Goal: Task Accomplishment & Management: Manage account settings

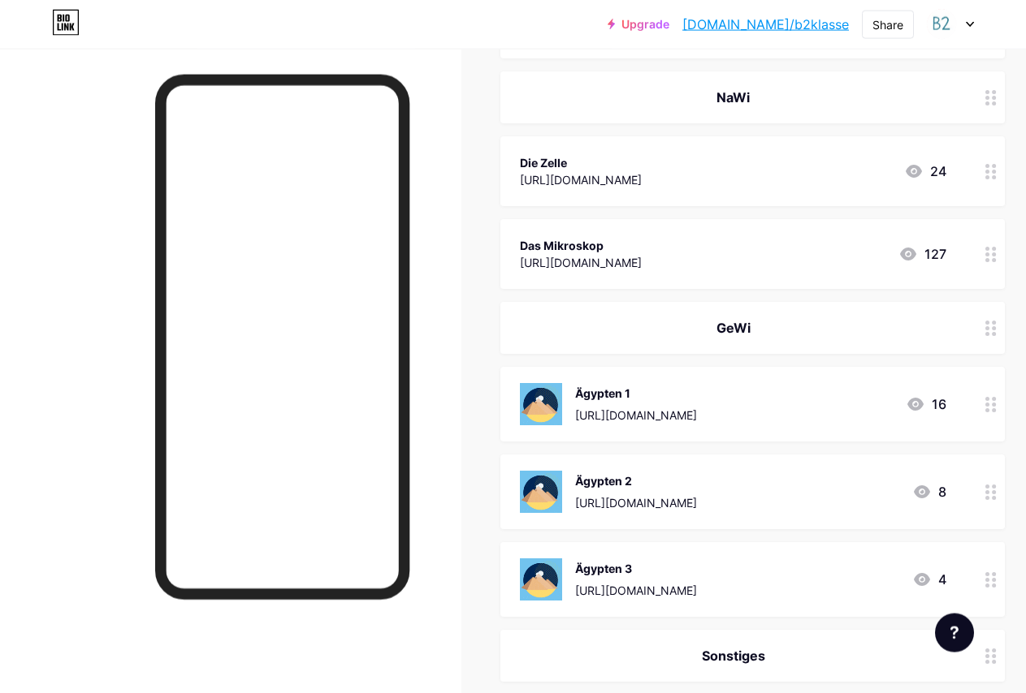
scroll to position [2071, 0]
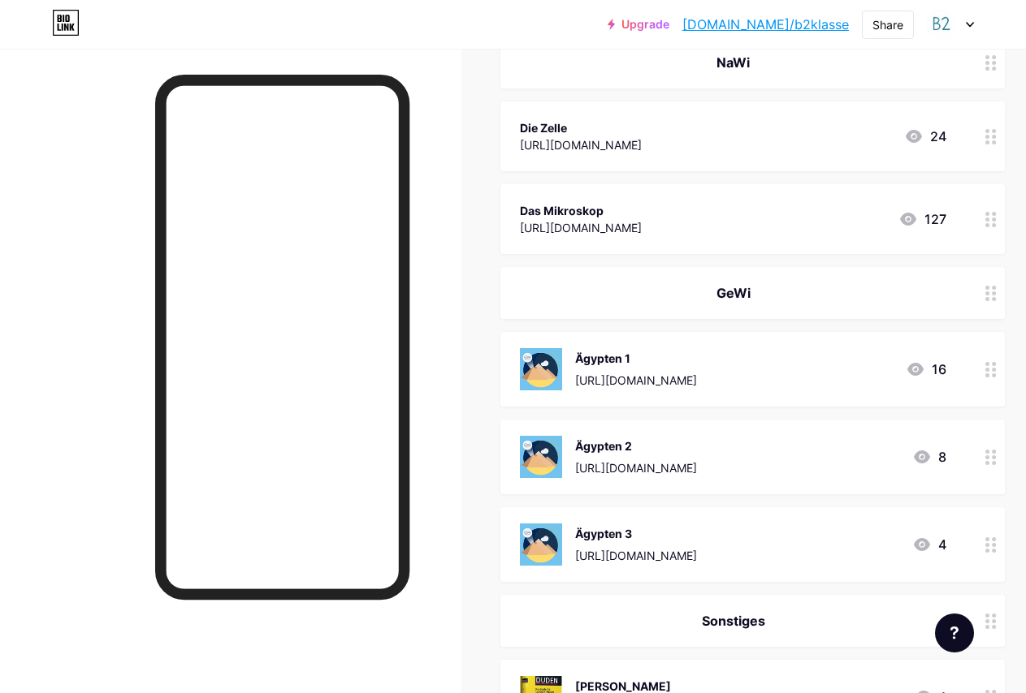
click at [996, 375] on icon at bounding box center [990, 369] width 11 height 15
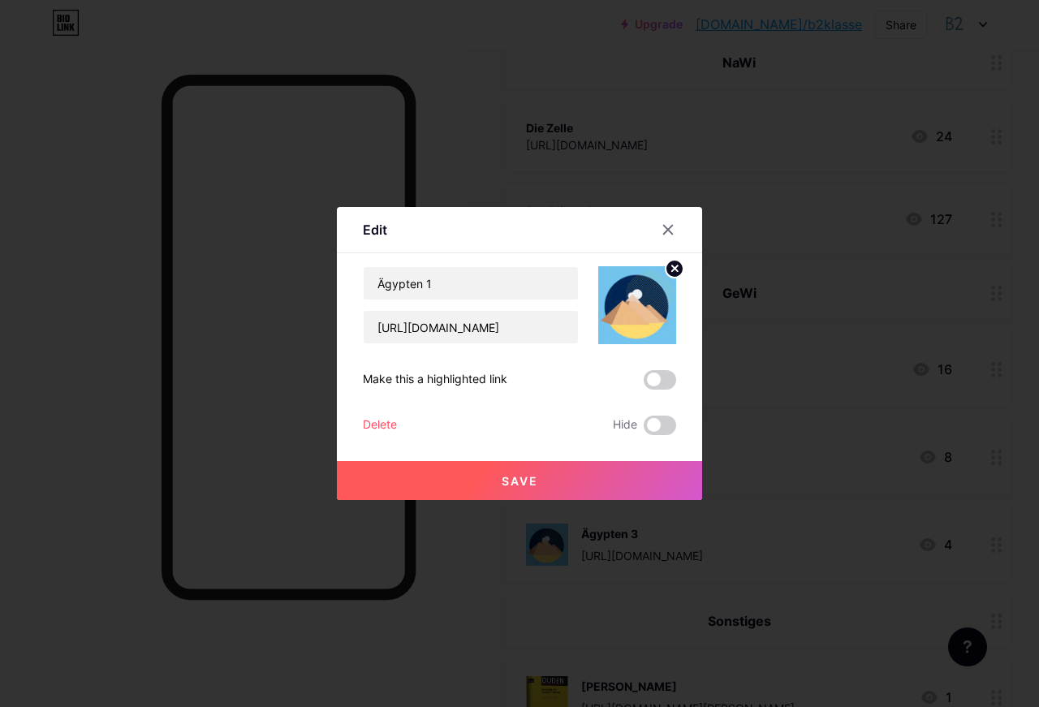
click at [391, 420] on div "Delete" at bounding box center [380, 425] width 34 height 19
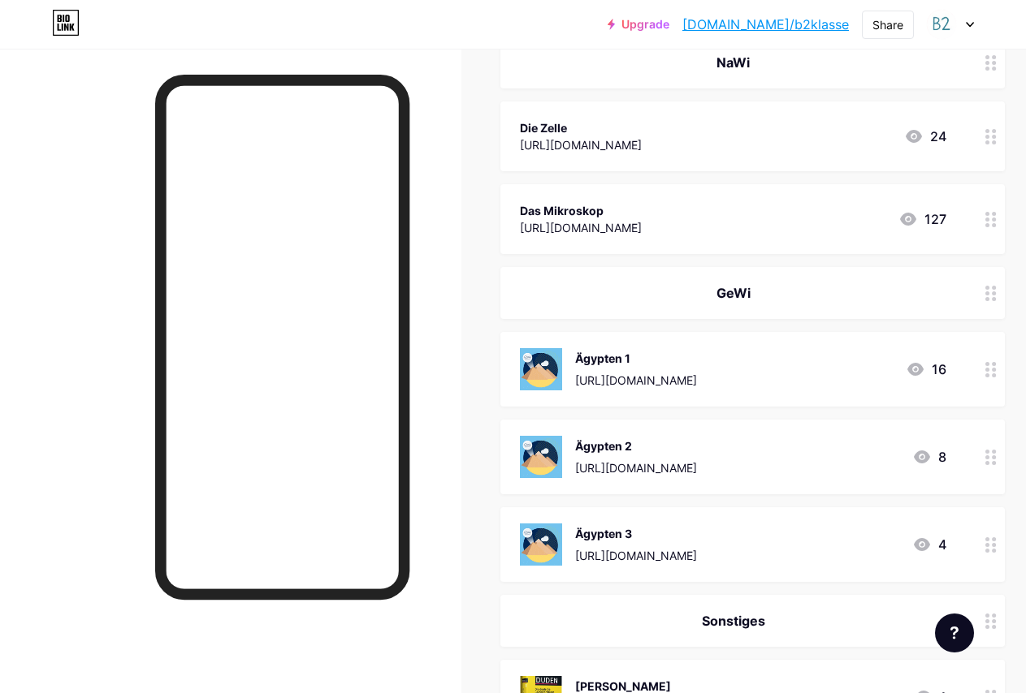
click at [570, 414] on button "Confirm" at bounding box center [604, 409] width 183 height 39
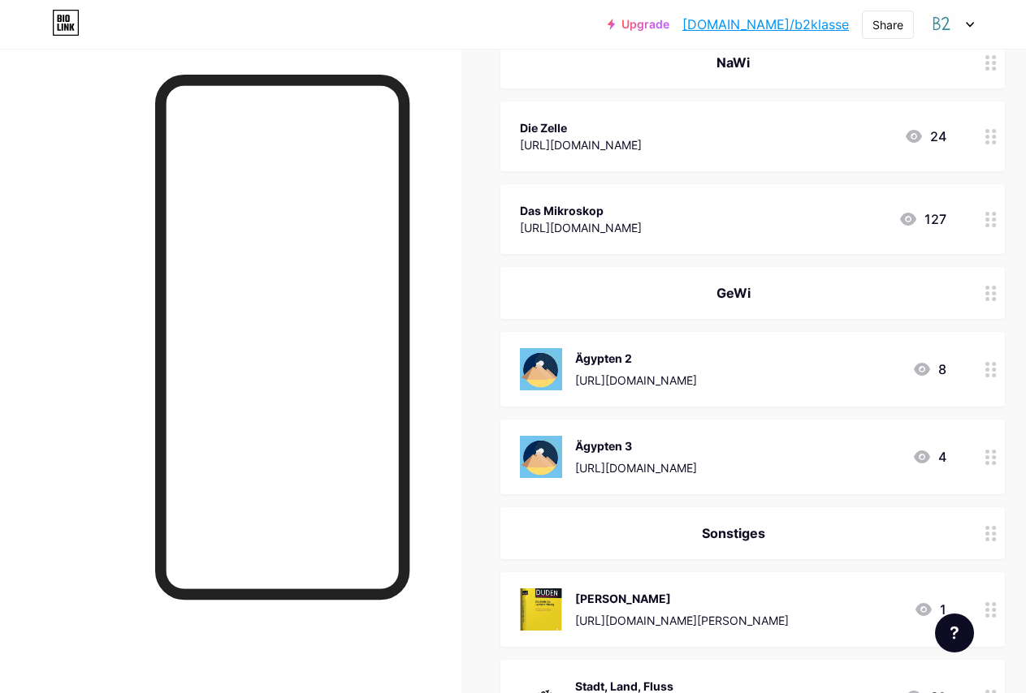
click at [995, 136] on circle at bounding box center [993, 137] width 4 height 4
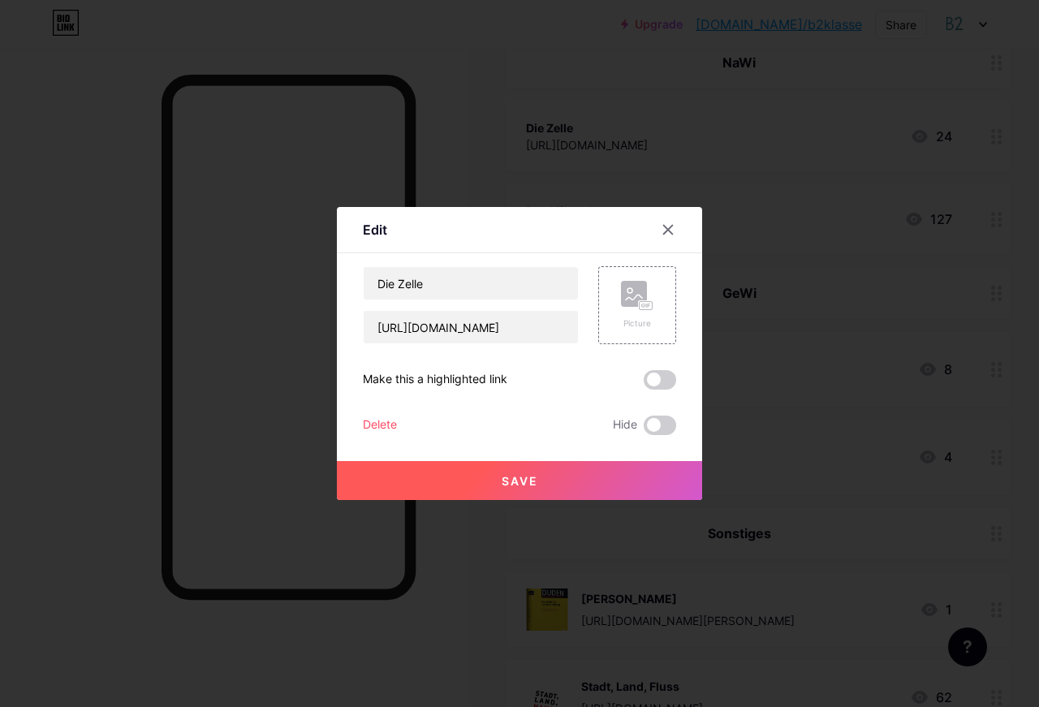
click at [388, 425] on div "Delete" at bounding box center [380, 425] width 34 height 19
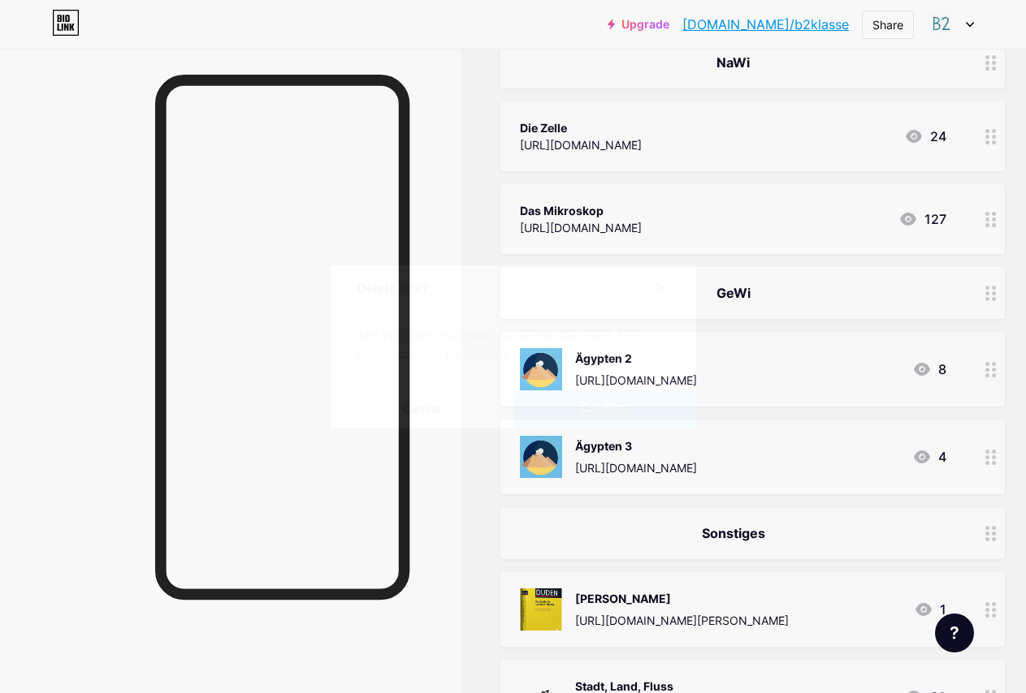
click at [584, 419] on button "Confirm" at bounding box center [604, 409] width 183 height 39
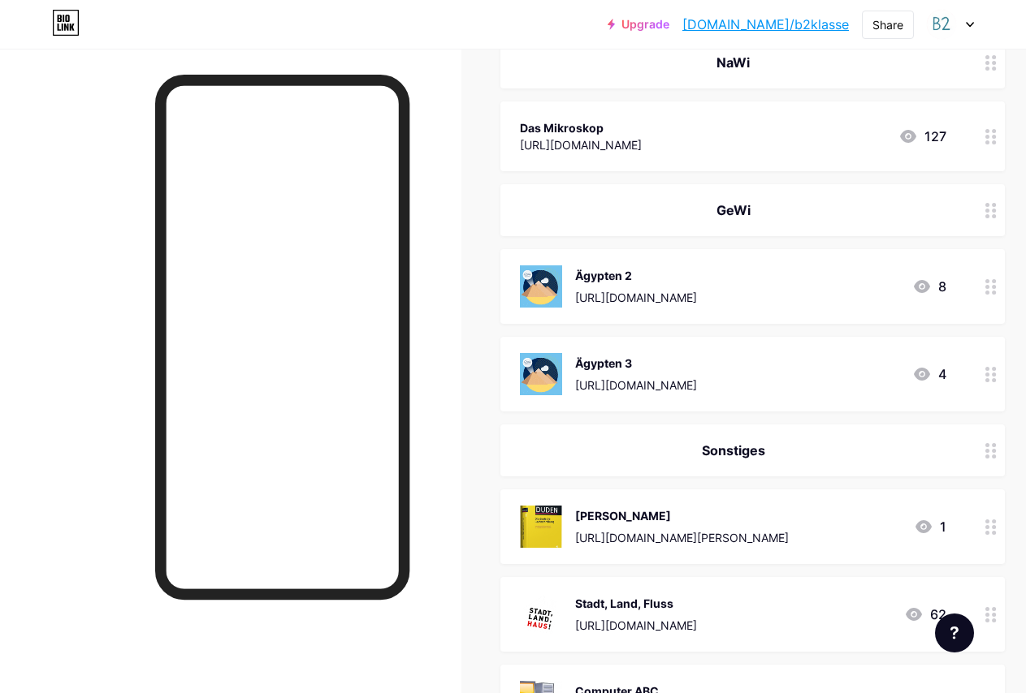
click at [989, 140] on circle at bounding box center [987, 142] width 4 height 4
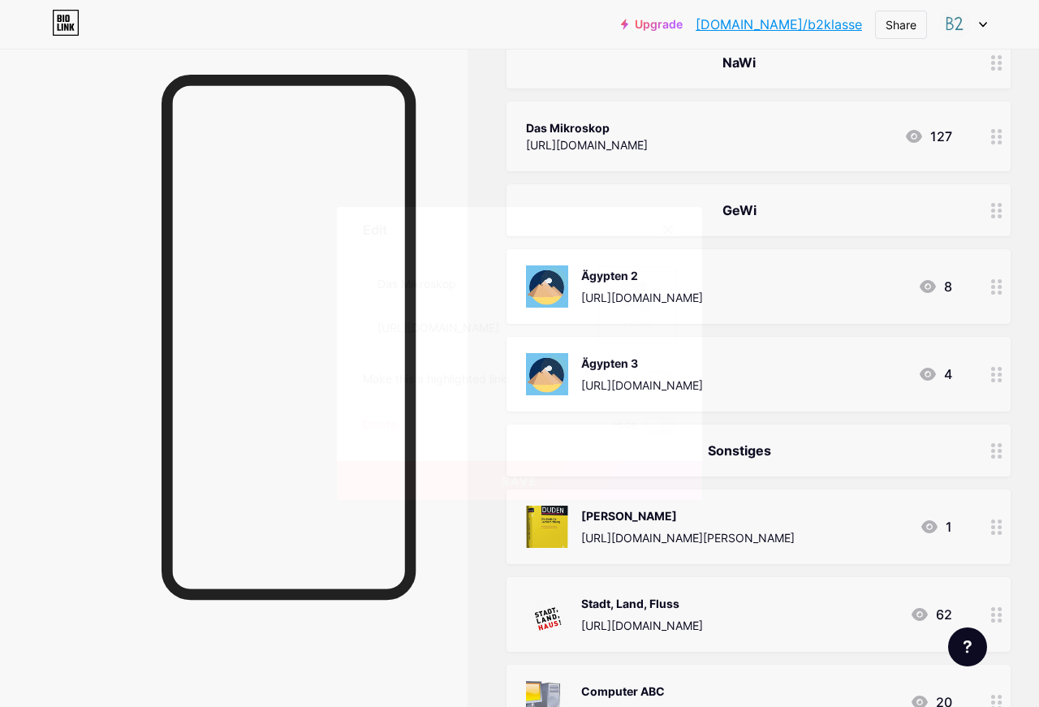
click at [374, 425] on div "Delete" at bounding box center [380, 425] width 34 height 19
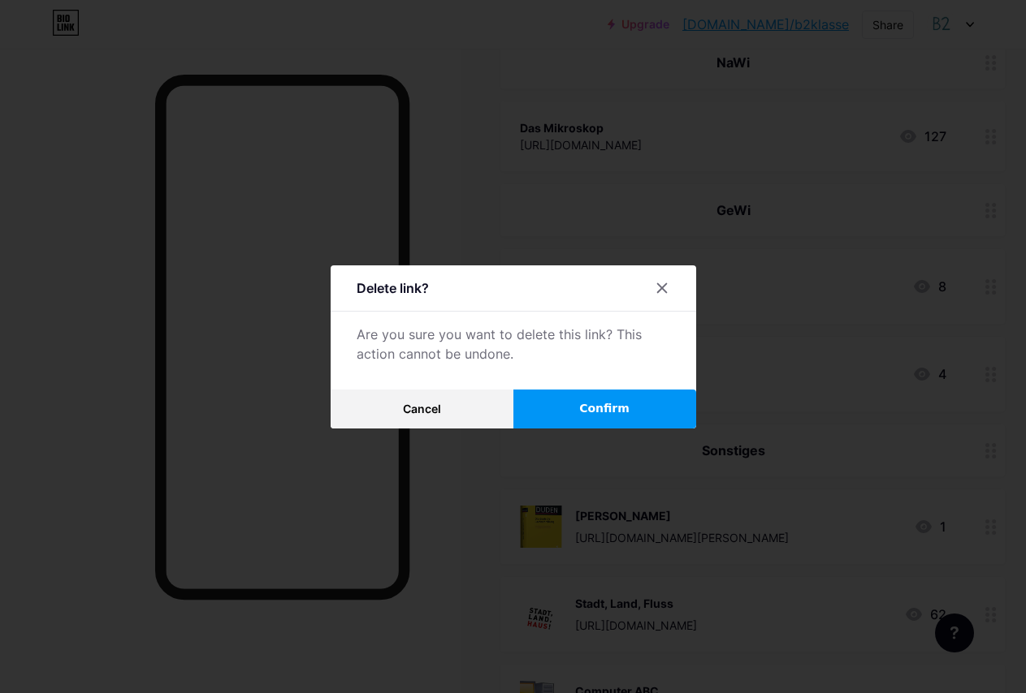
click at [569, 417] on button "Confirm" at bounding box center [604, 409] width 183 height 39
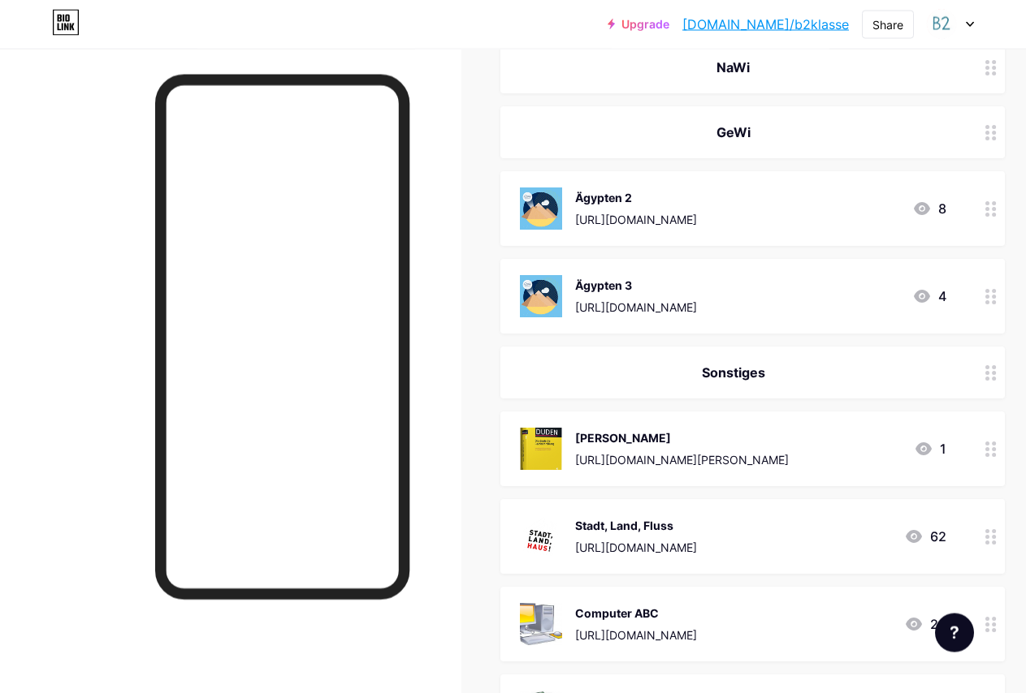
scroll to position [2062, 0]
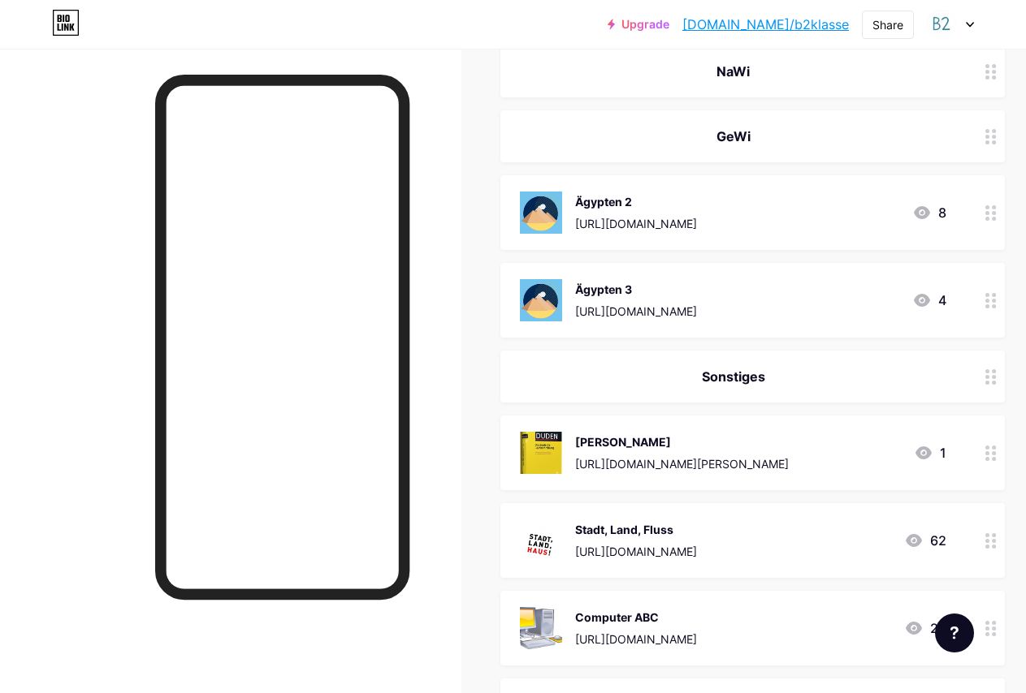
click at [996, 219] on icon at bounding box center [990, 212] width 11 height 15
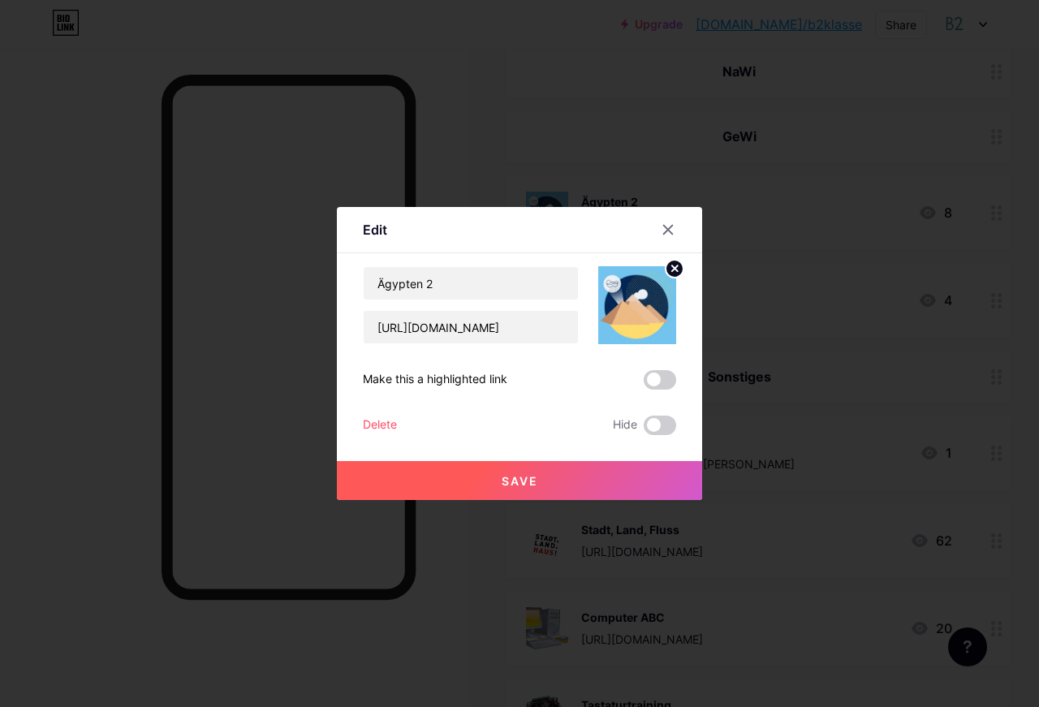
click at [382, 424] on div "Delete" at bounding box center [380, 425] width 34 height 19
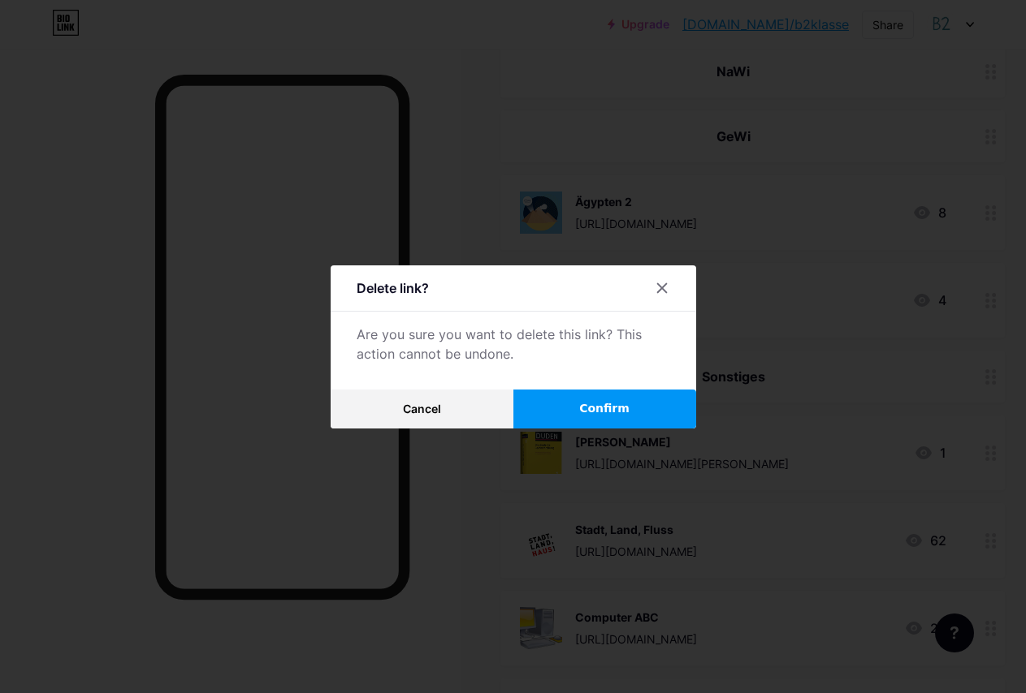
click at [594, 417] on span "Confirm" at bounding box center [604, 408] width 50 height 17
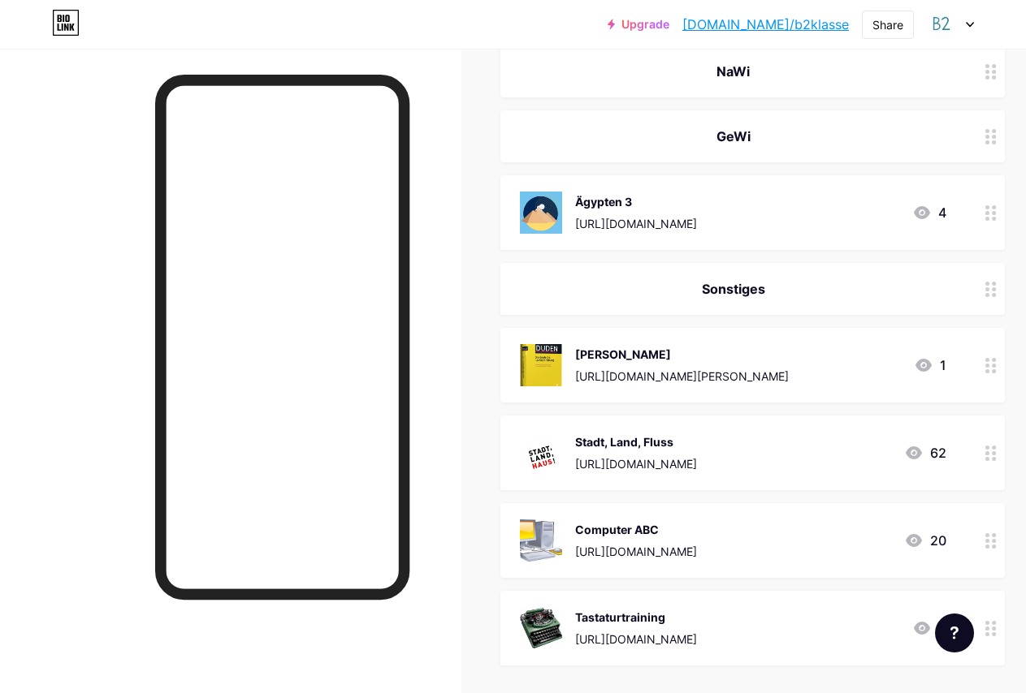
click at [991, 209] on div at bounding box center [991, 212] width 28 height 75
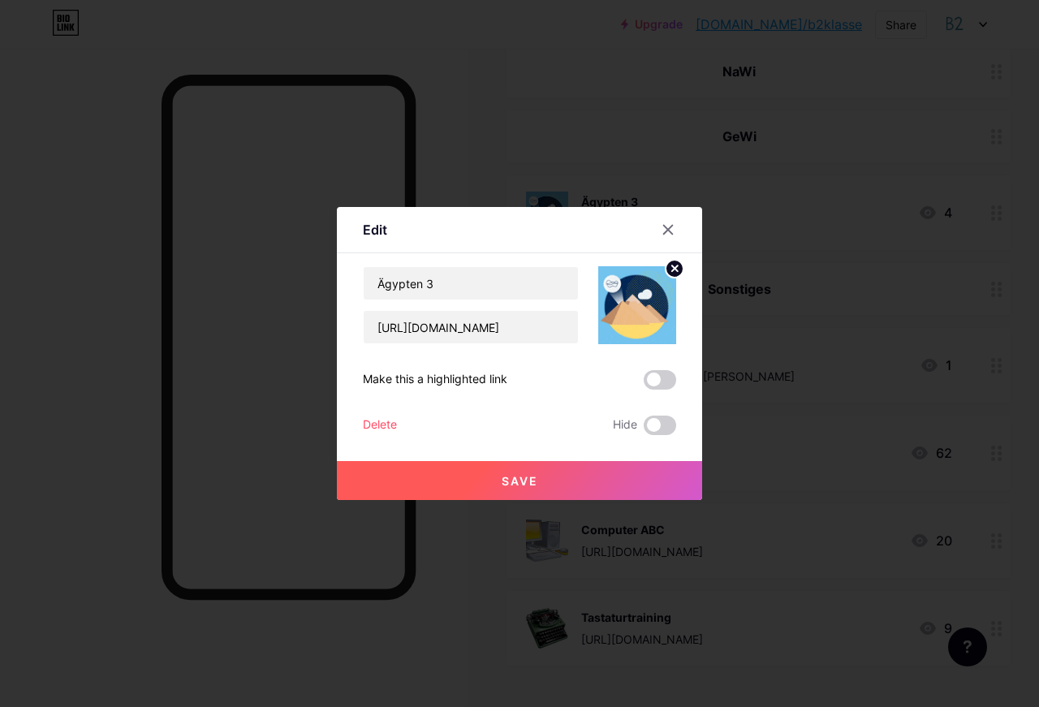
click at [379, 425] on div "Delete" at bounding box center [380, 425] width 34 height 19
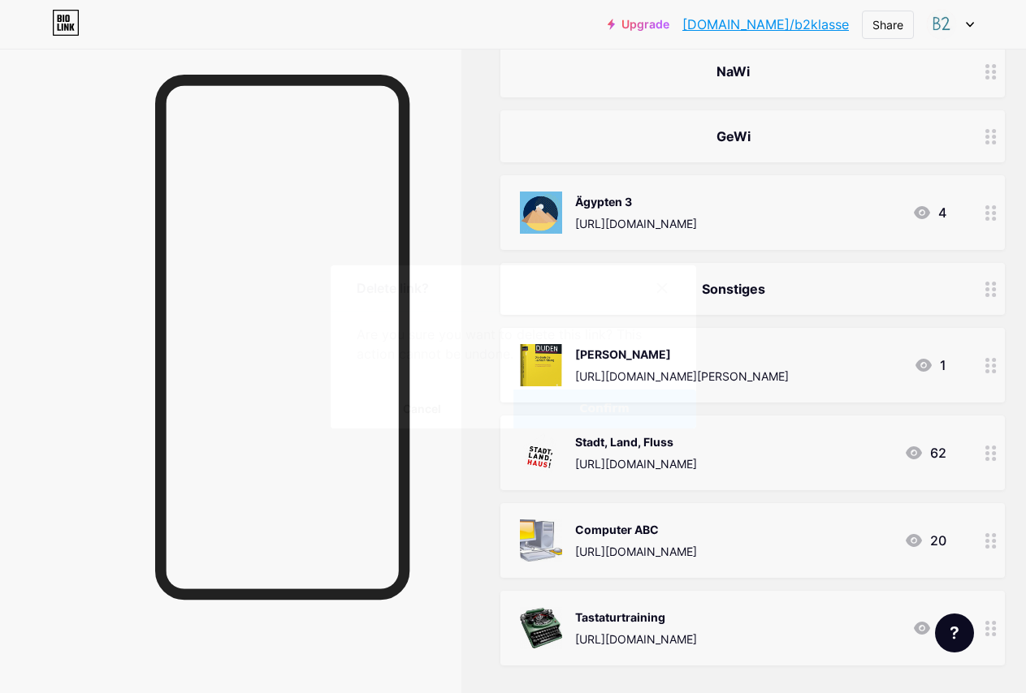
click at [608, 412] on span "Confirm" at bounding box center [604, 408] width 50 height 17
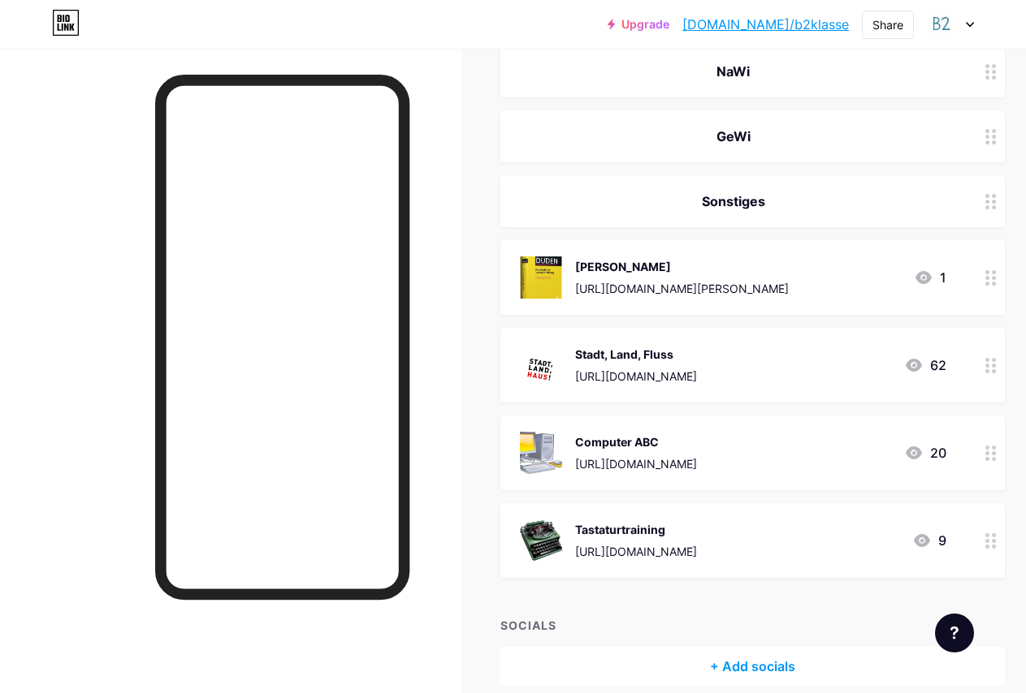
click at [632, 447] on div "Computer ABC" at bounding box center [636, 442] width 122 height 17
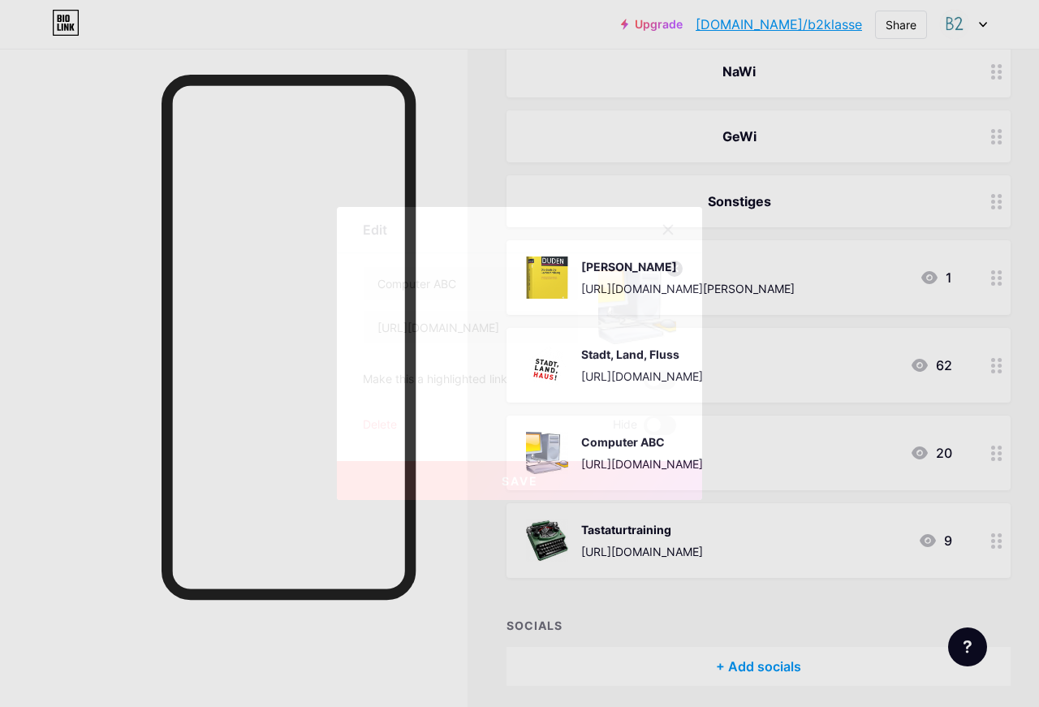
click at [672, 221] on div at bounding box center [668, 229] width 29 height 29
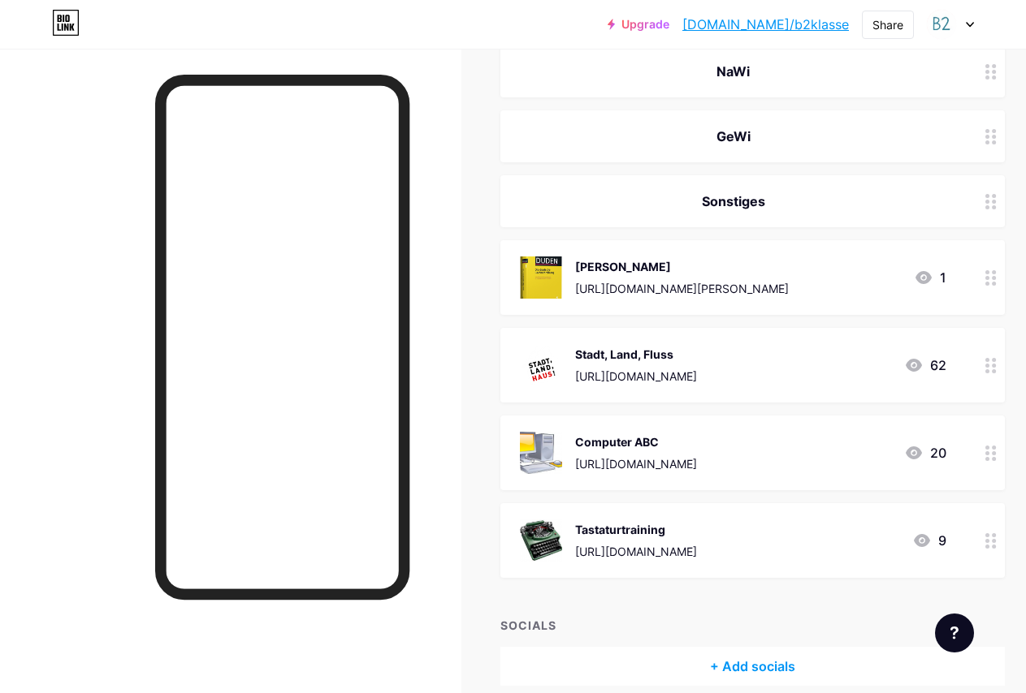
scroll to position [2135, 0]
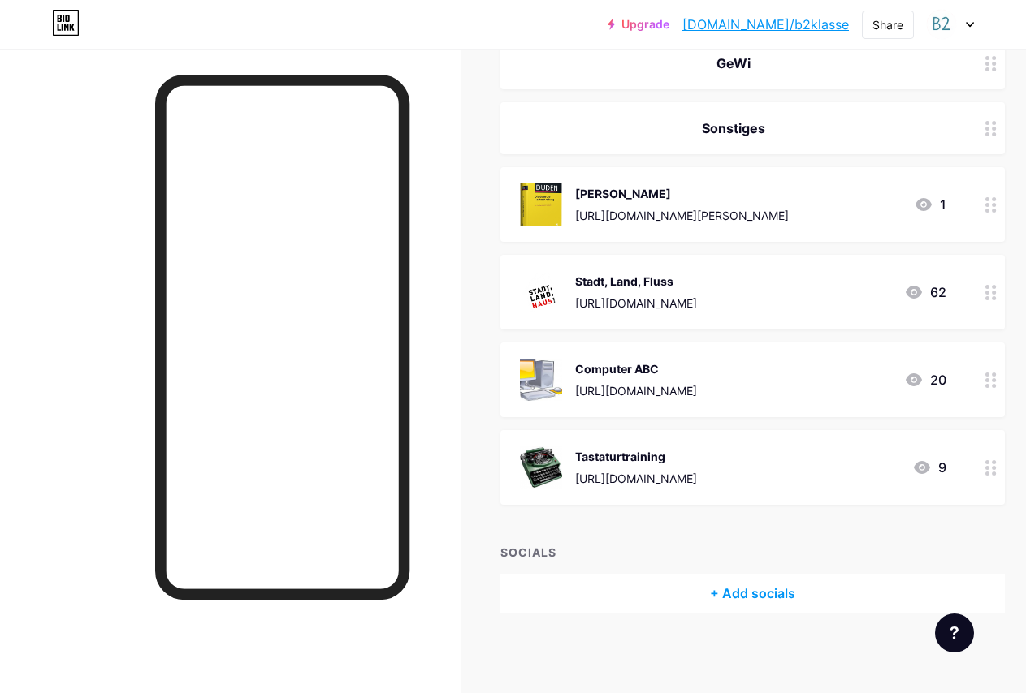
click at [989, 379] on circle at bounding box center [987, 380] width 4 height 4
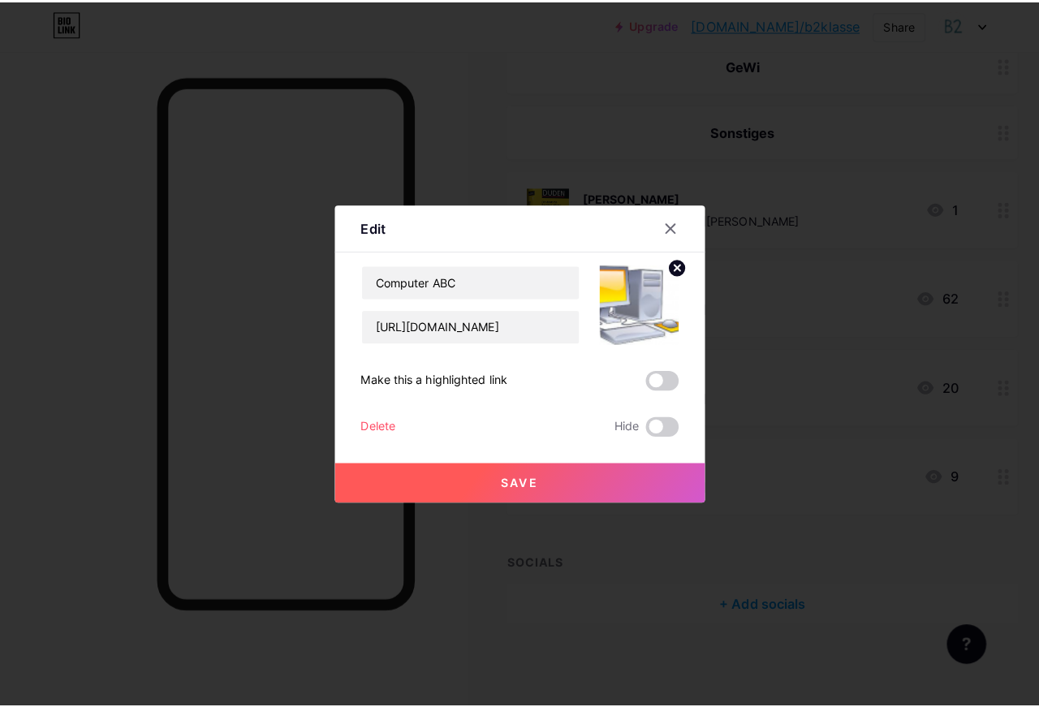
scroll to position [2121, 0]
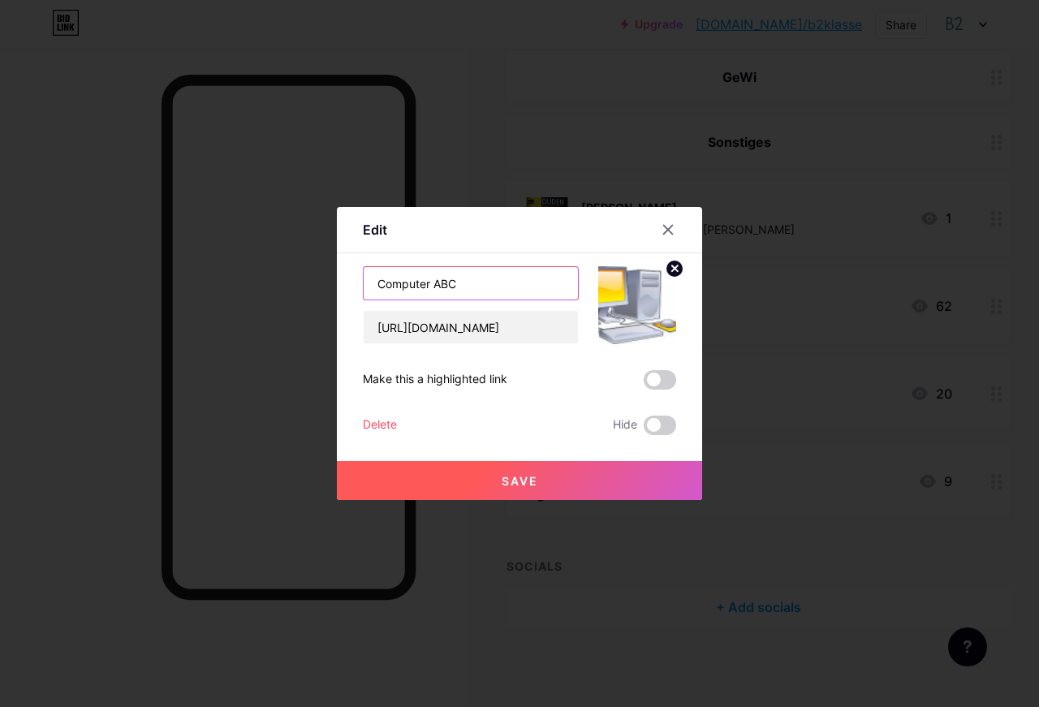
drag, startPoint x: 470, startPoint y: 282, endPoint x: 352, endPoint y: 283, distance: 118.6
click at [364, 283] on input "Computer ABC" at bounding box center [471, 283] width 214 height 32
type input "Tastatu"
drag, startPoint x: 402, startPoint y: 218, endPoint x: 609, endPoint y: 250, distance: 209.5
click at [337, 212] on div "Edit Content YouTube Play YouTube video without leaving your page. ADD Vimeo Pl…" at bounding box center [519, 353] width 365 height 293
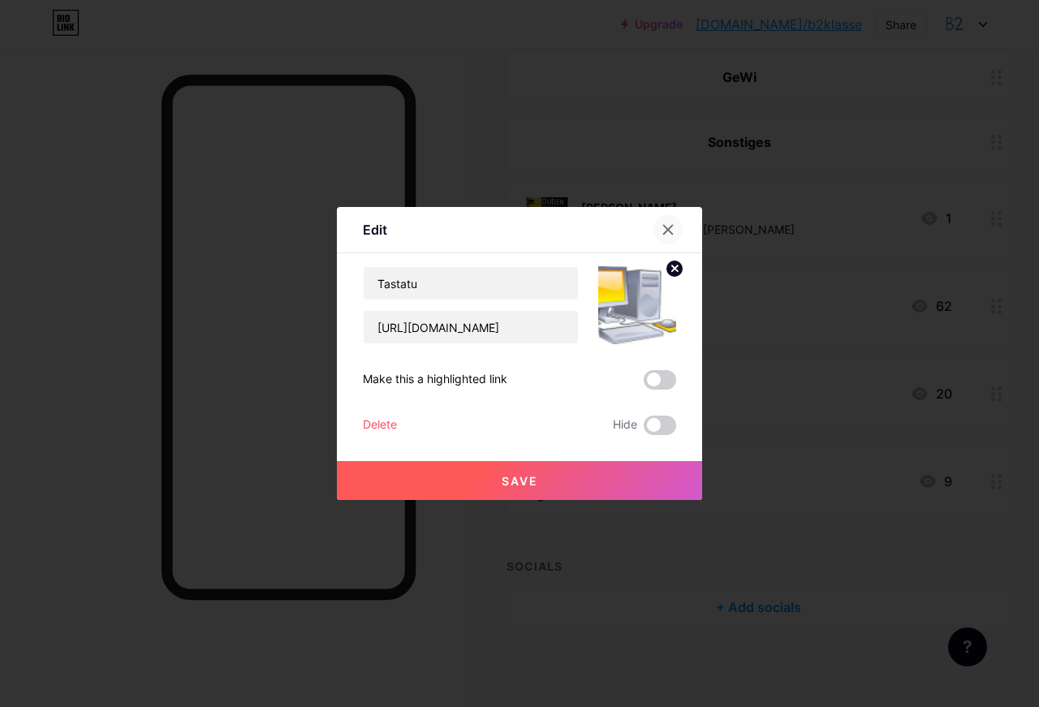
click at [663, 232] on icon at bounding box center [668, 229] width 13 height 13
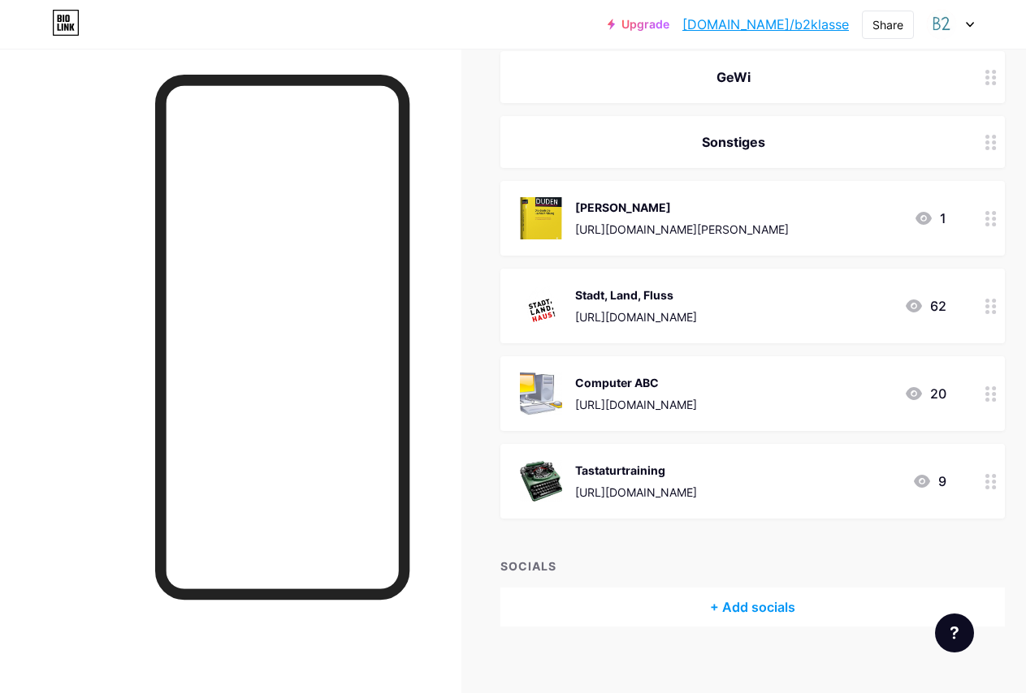
click at [989, 398] on circle at bounding box center [987, 400] width 4 height 4
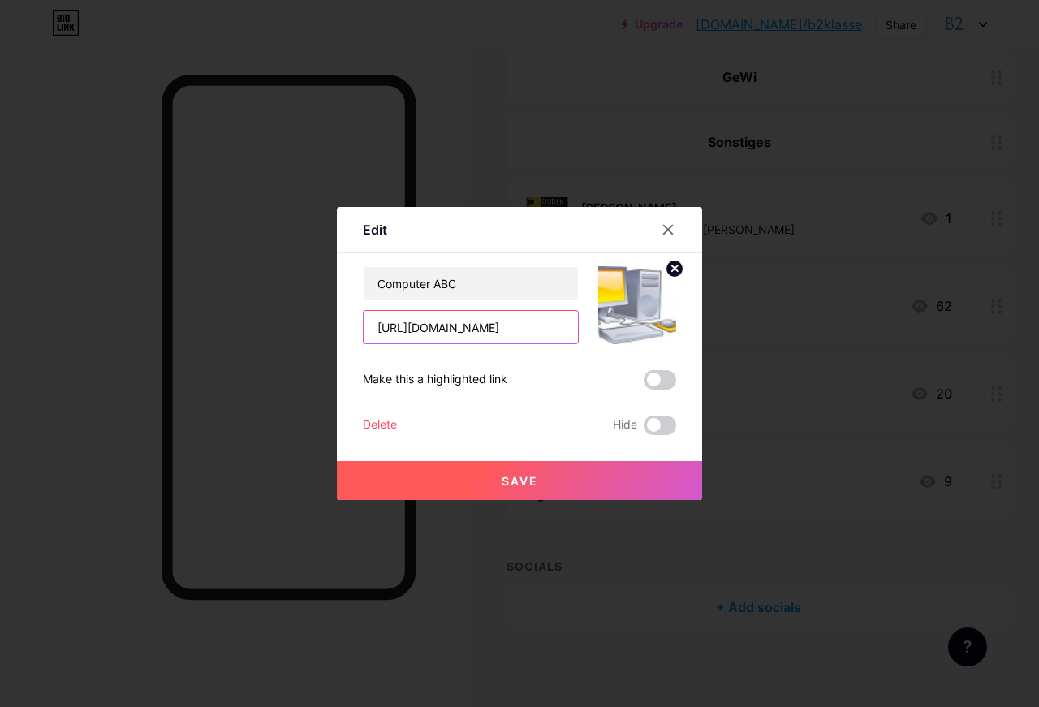
click at [538, 329] on input "[URL][DOMAIN_NAME]" at bounding box center [471, 327] width 214 height 32
paste input "html-games"
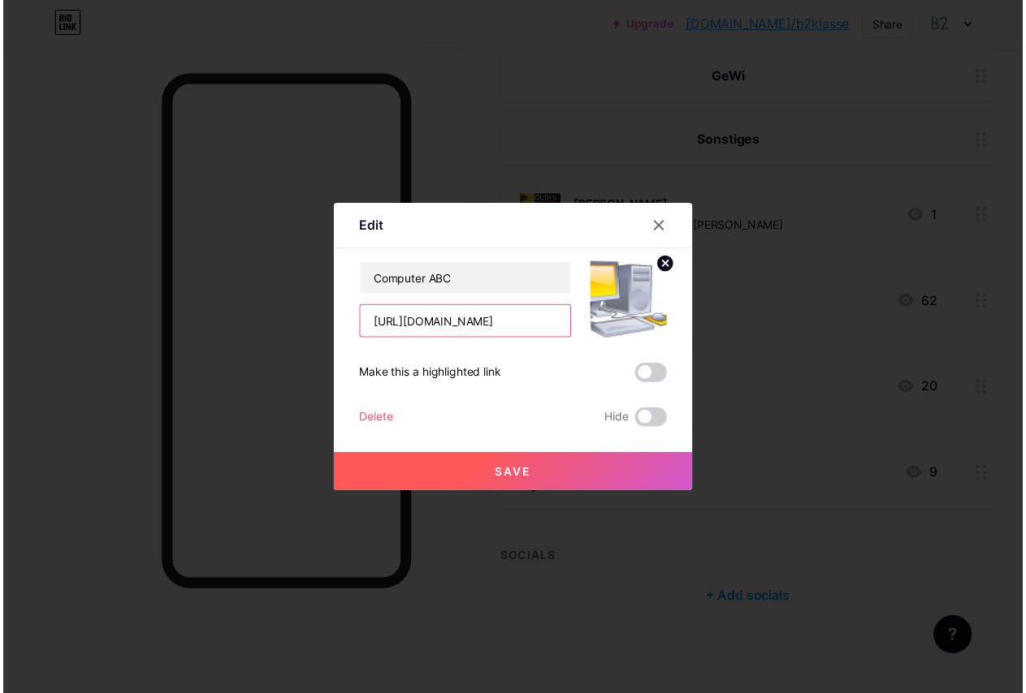
scroll to position [0, 155]
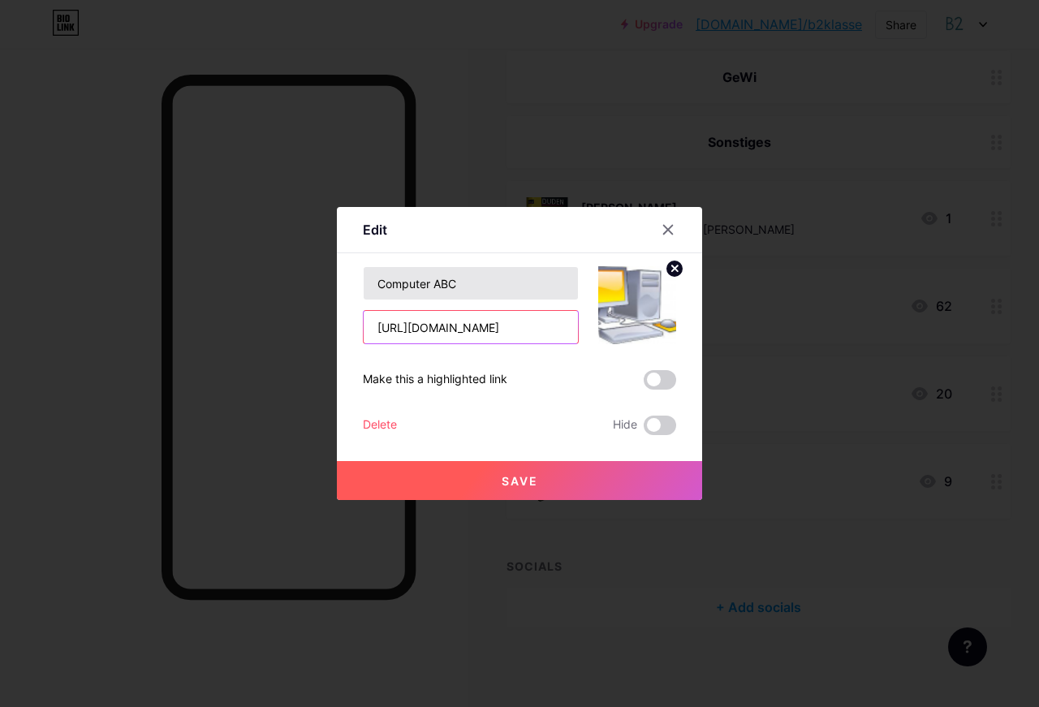
type input "[URL][DOMAIN_NAME]"
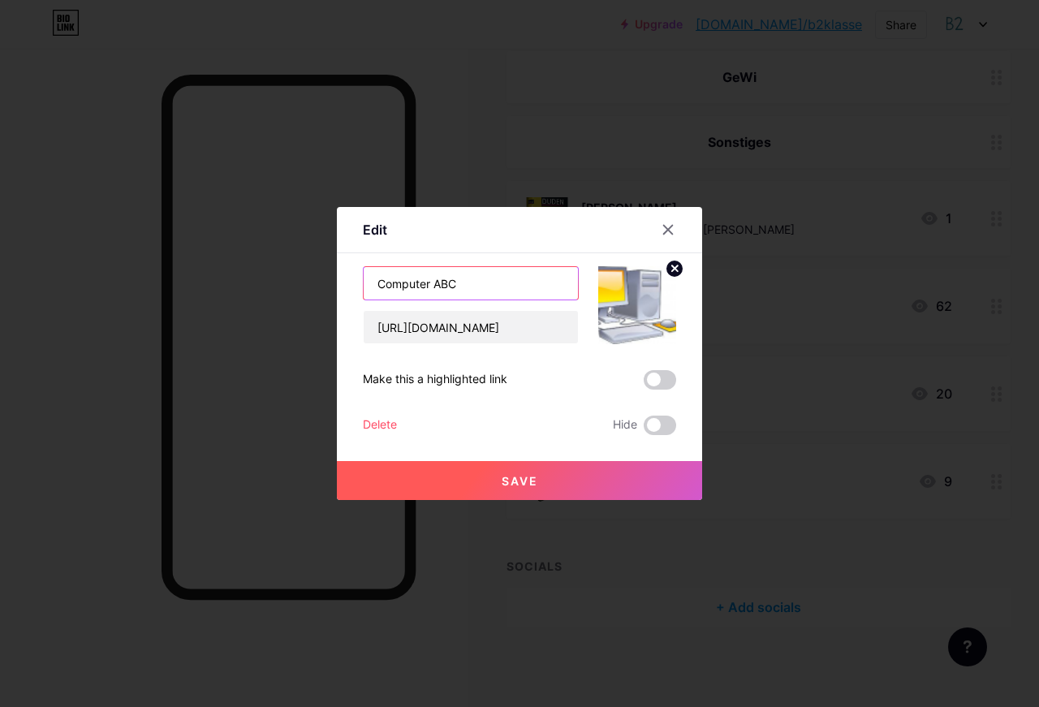
drag, startPoint x: 513, startPoint y: 288, endPoint x: 340, endPoint y: 275, distance: 173.4
click at [364, 275] on input "Computer ABC" at bounding box center [471, 283] width 214 height 32
type input "[PERSON_NAME] am PC"
click at [561, 482] on button "Save" at bounding box center [519, 480] width 365 height 39
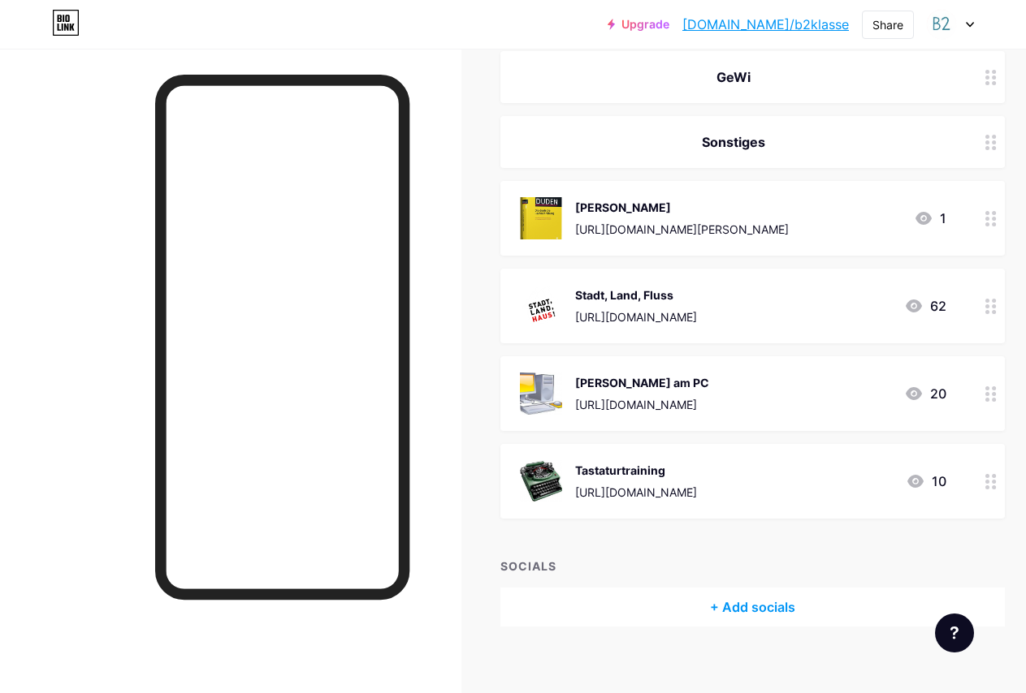
click at [655, 303] on div "Stadt, Land, Fluss [URL][DOMAIN_NAME]" at bounding box center [636, 306] width 122 height 42
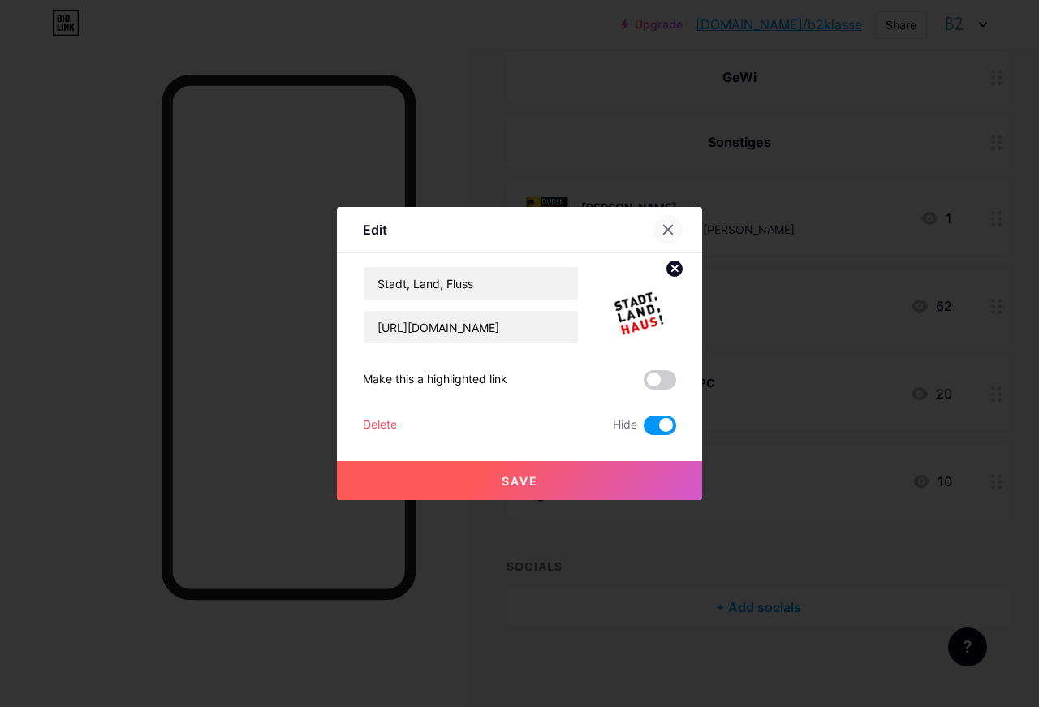
click at [666, 228] on icon at bounding box center [668, 230] width 9 height 9
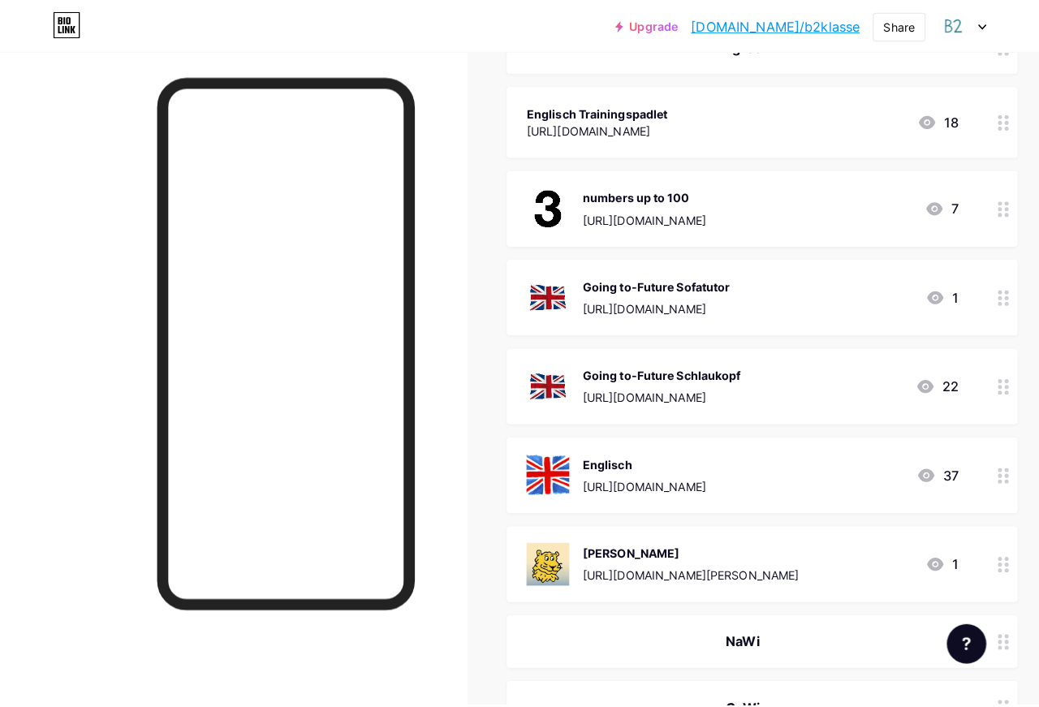
scroll to position [0, 0]
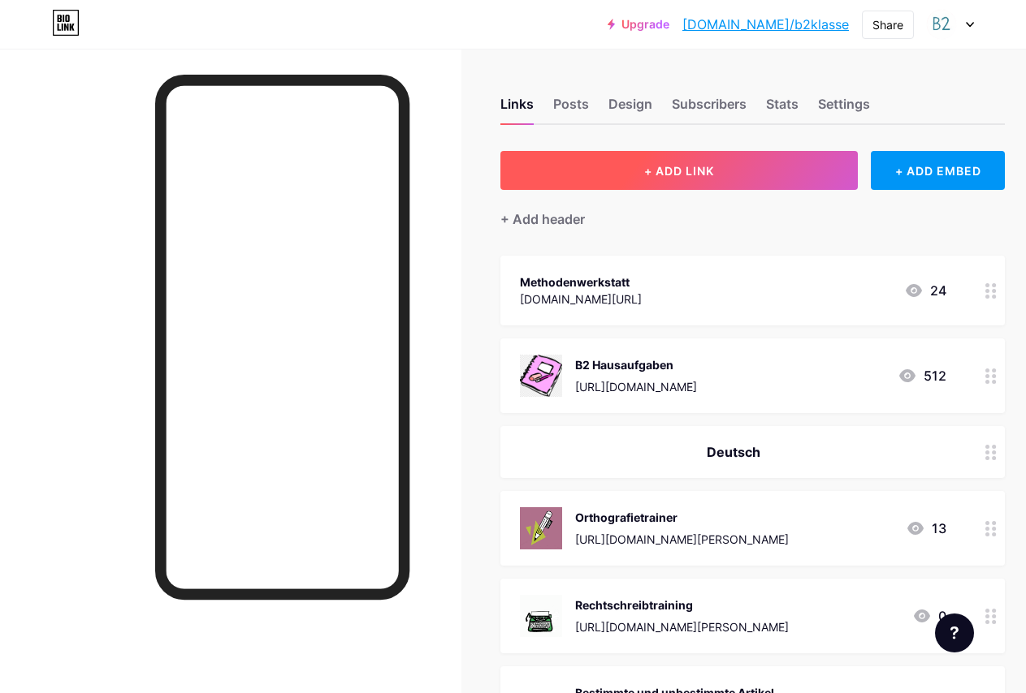
click at [738, 166] on button "+ ADD LINK" at bounding box center [678, 170] width 357 height 39
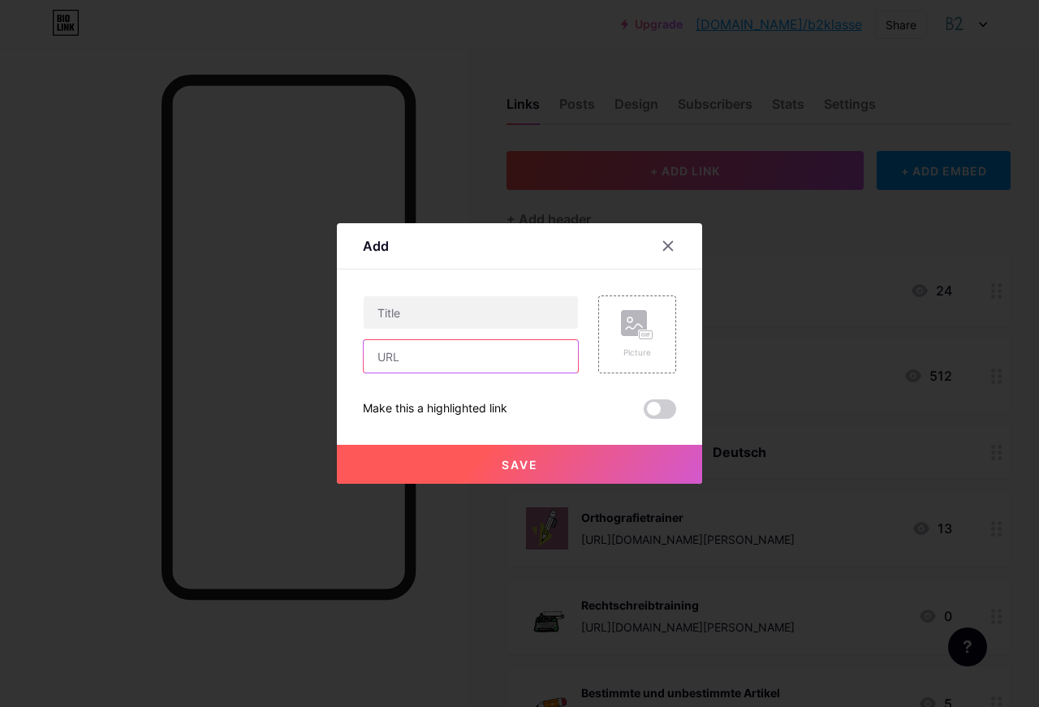
click at [434, 352] on input "text" at bounding box center [471, 356] width 214 height 32
paste input "[URL][DOMAIN_NAME]"
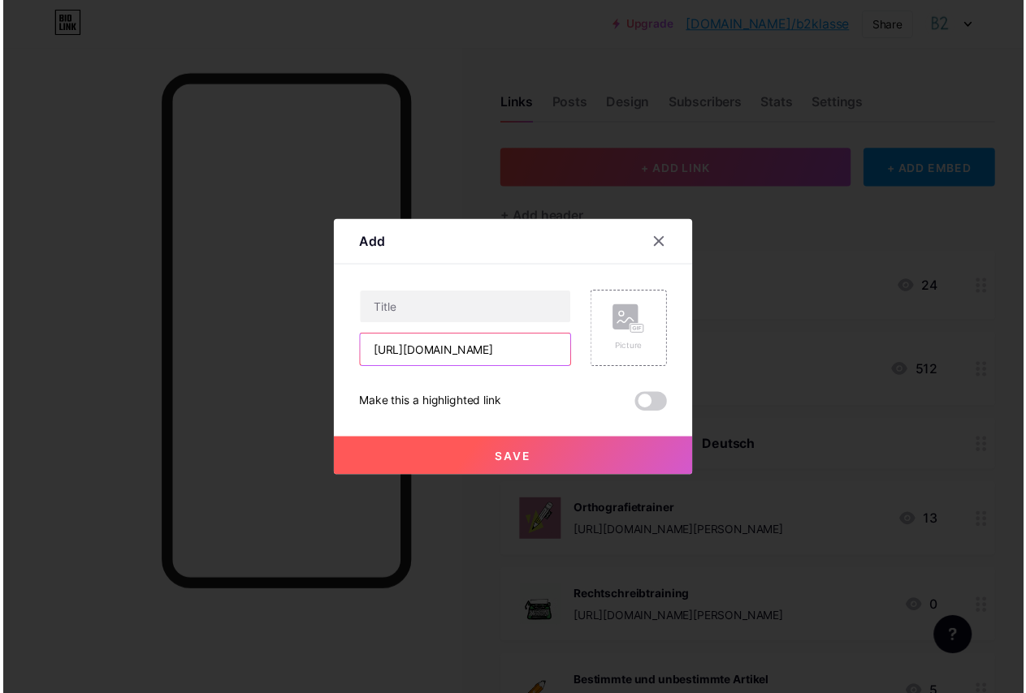
scroll to position [0, 68]
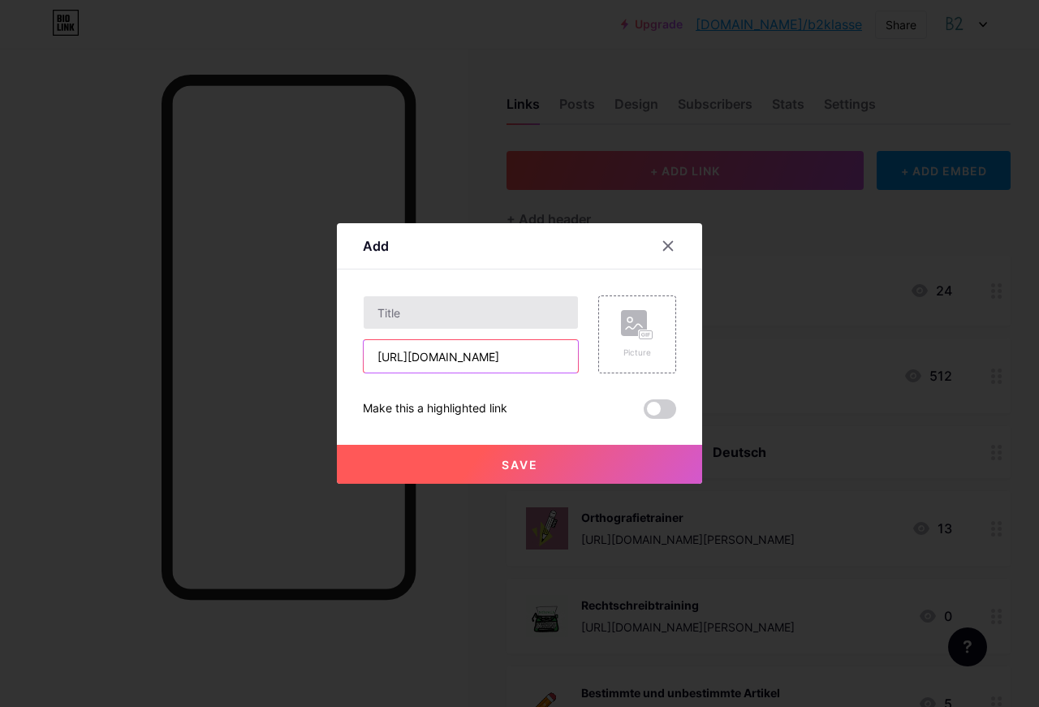
type input "[URL][DOMAIN_NAME]"
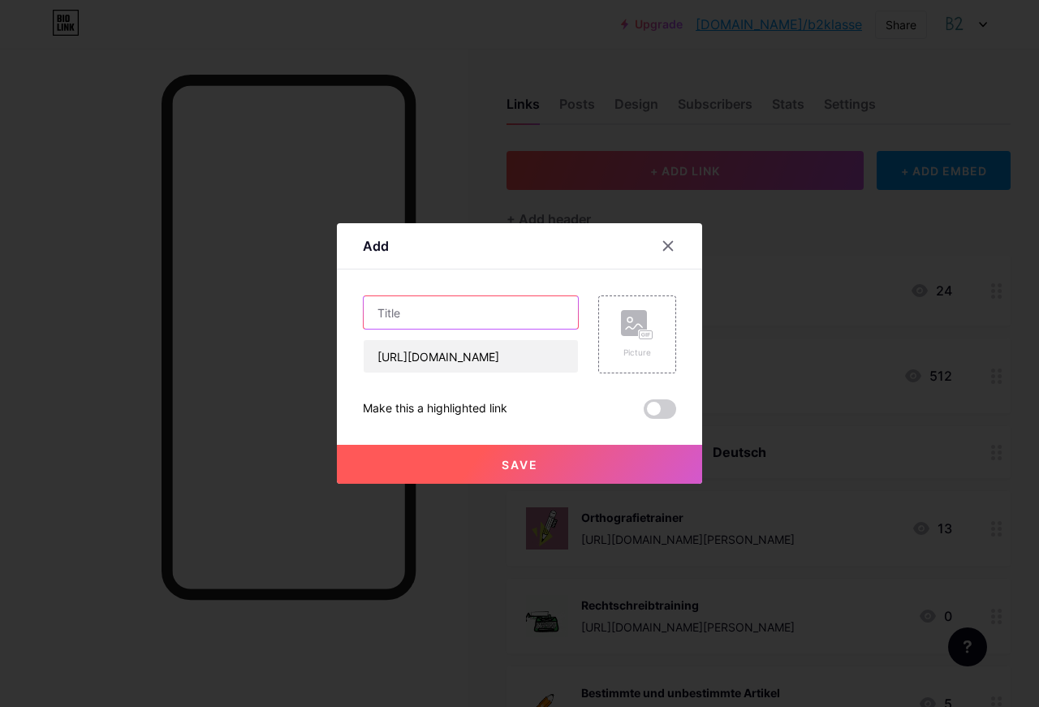
click at [460, 309] on input "text" at bounding box center [471, 312] width 214 height 32
type input "Surfschein Quiz"
click at [641, 351] on div "Picture" at bounding box center [637, 353] width 32 height 12
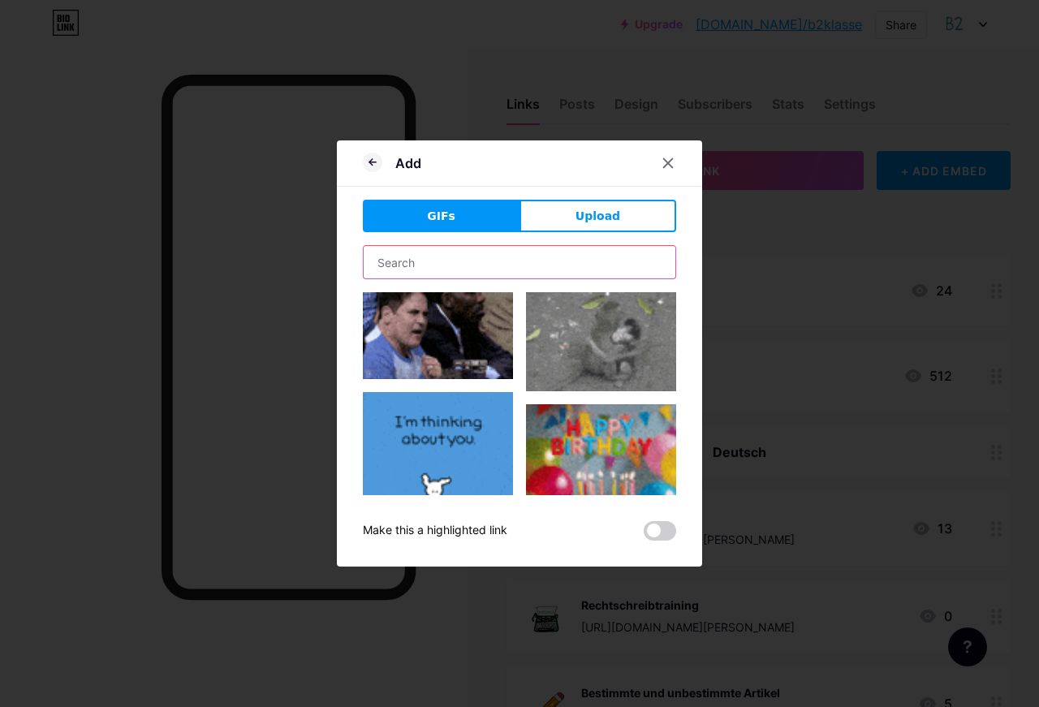
click at [467, 276] on input "text" at bounding box center [520, 262] width 312 height 32
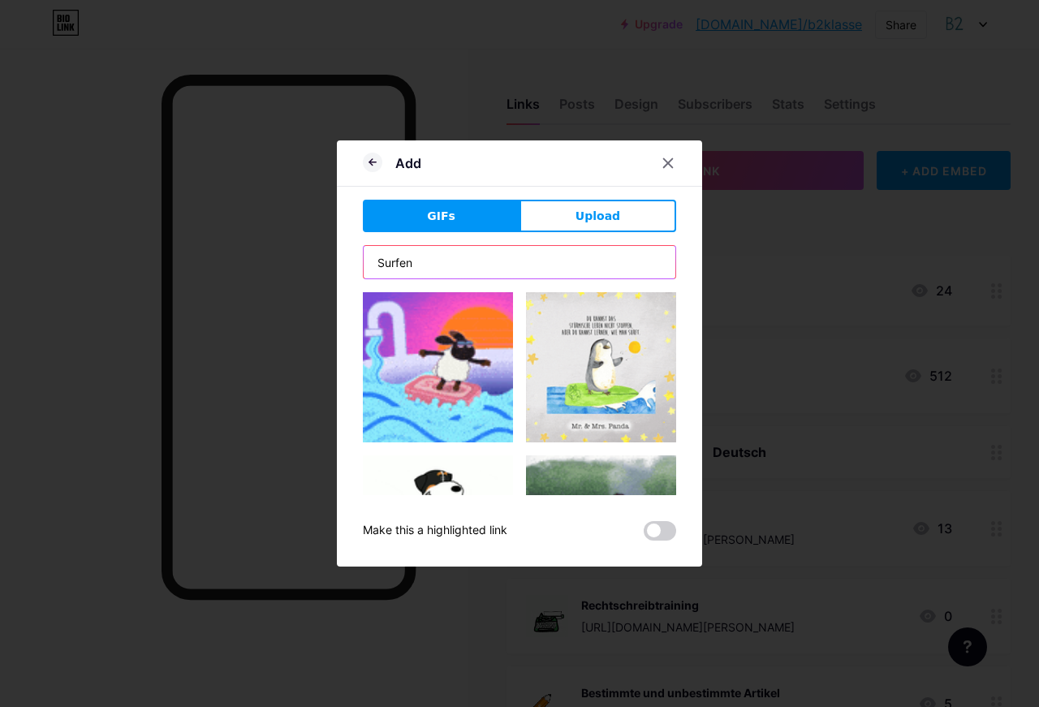
type input "Surfen"
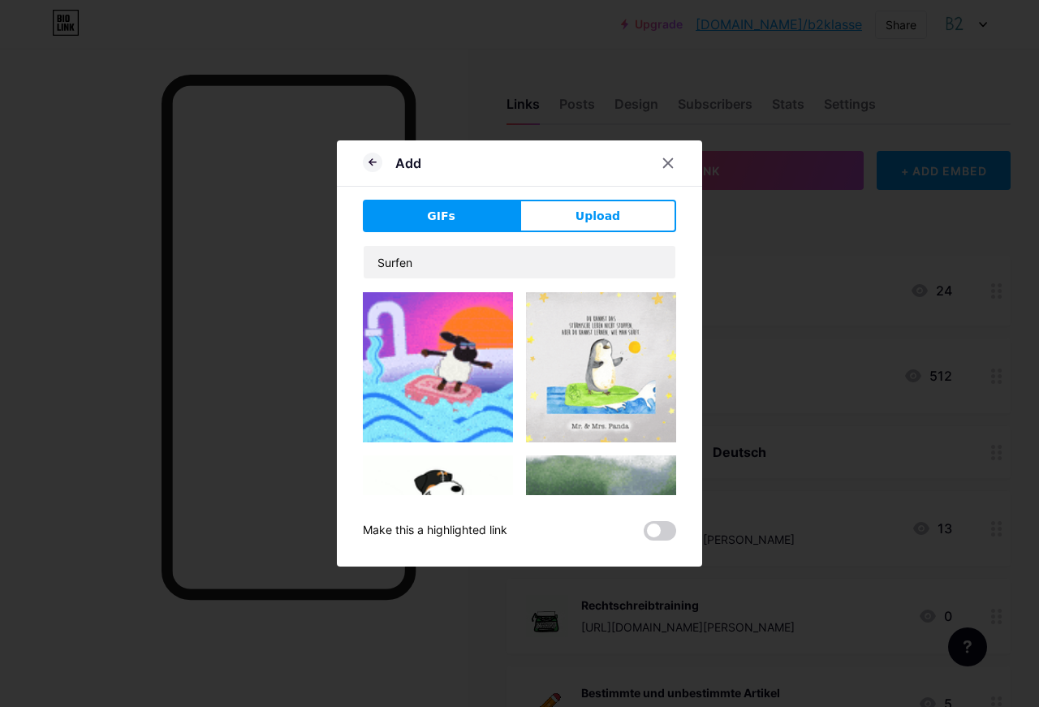
click at [441, 339] on img at bounding box center [438, 367] width 150 height 150
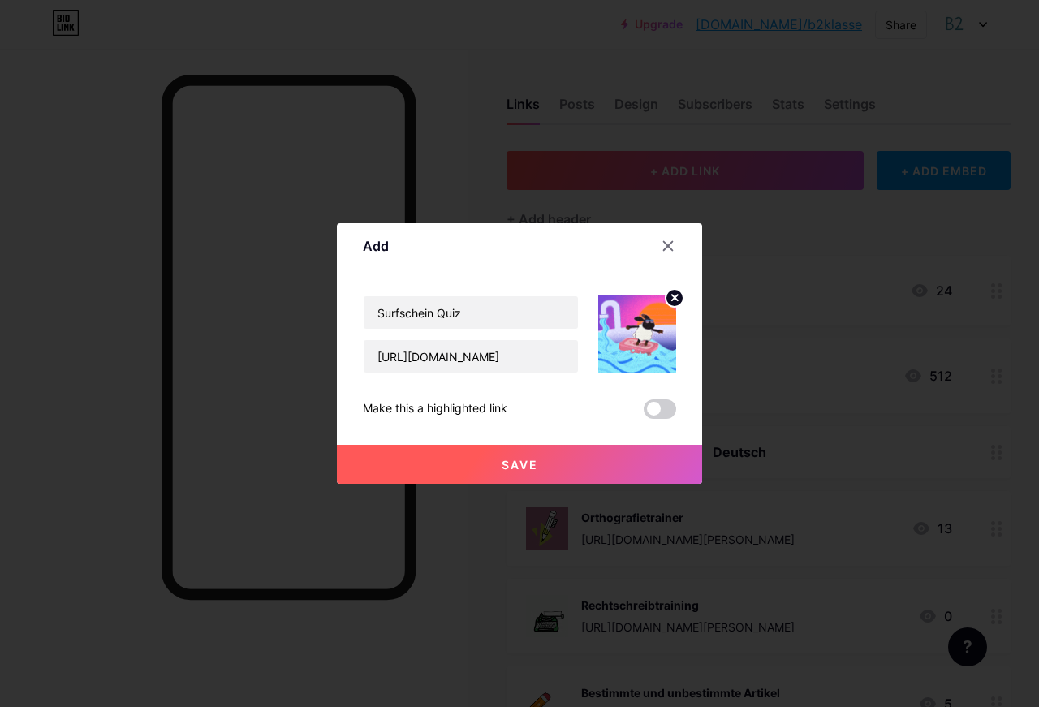
click at [567, 465] on button "Save" at bounding box center [519, 464] width 365 height 39
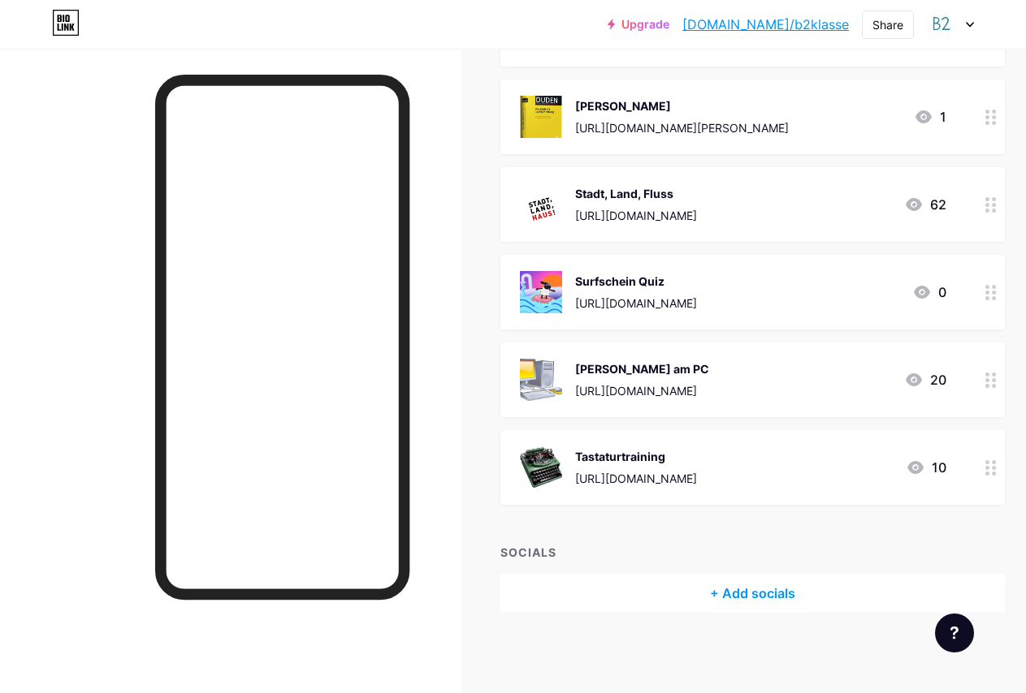
scroll to position [2135, 0]
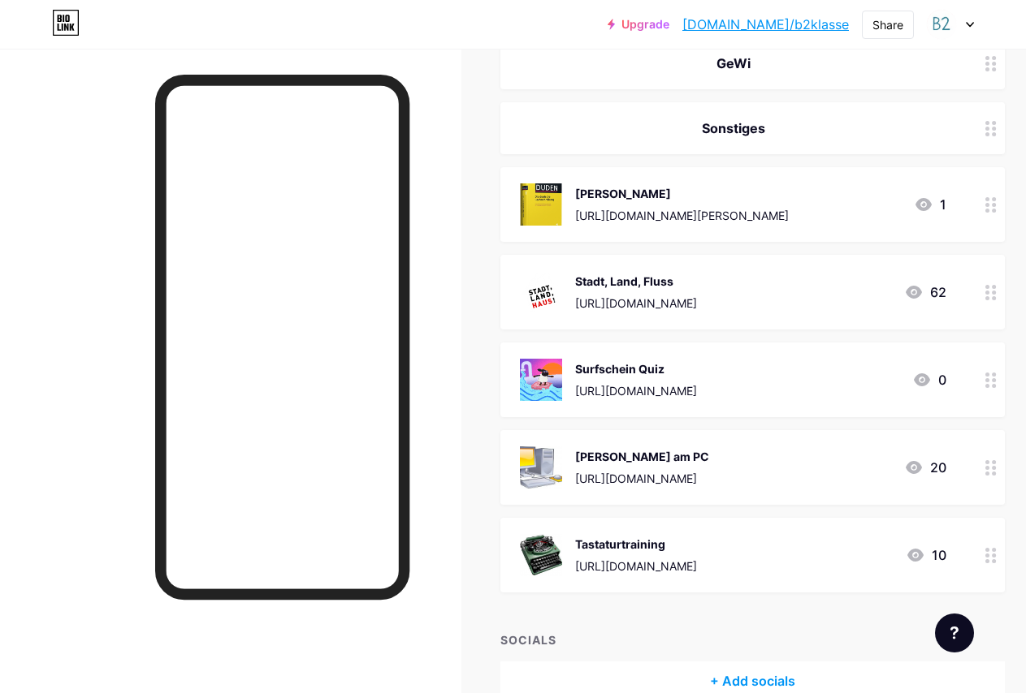
click at [996, 385] on icon at bounding box center [990, 380] width 11 height 15
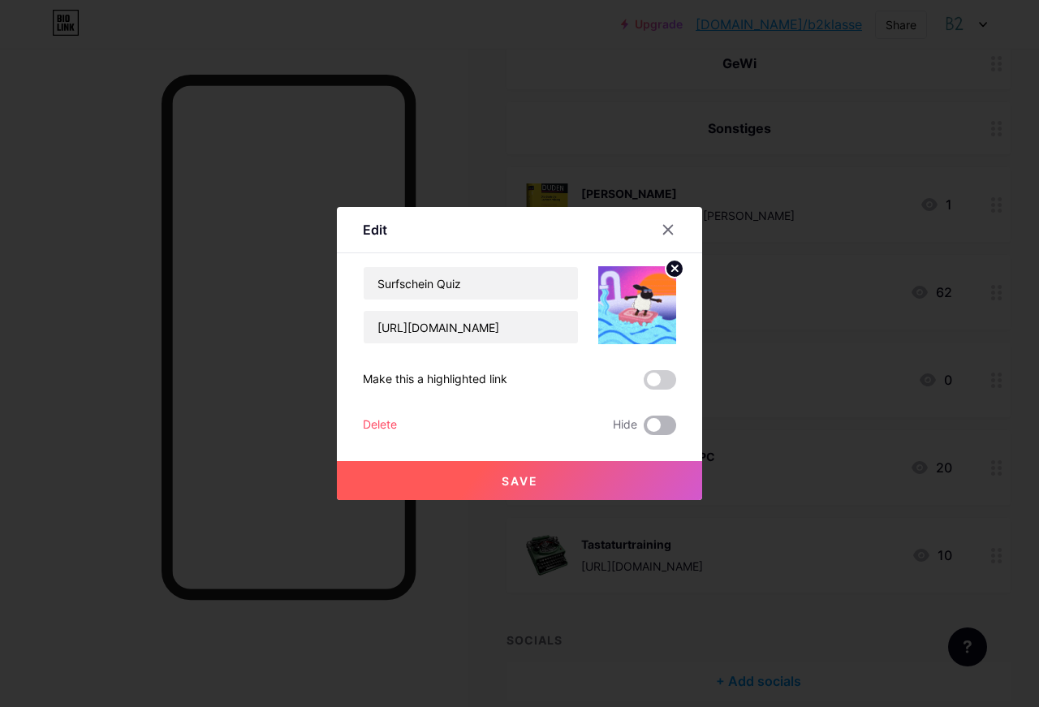
click at [667, 425] on span at bounding box center [660, 425] width 32 height 19
click at [644, 430] on input "checkbox" at bounding box center [644, 430] width 0 height 0
click at [615, 477] on button "Save" at bounding box center [519, 480] width 365 height 39
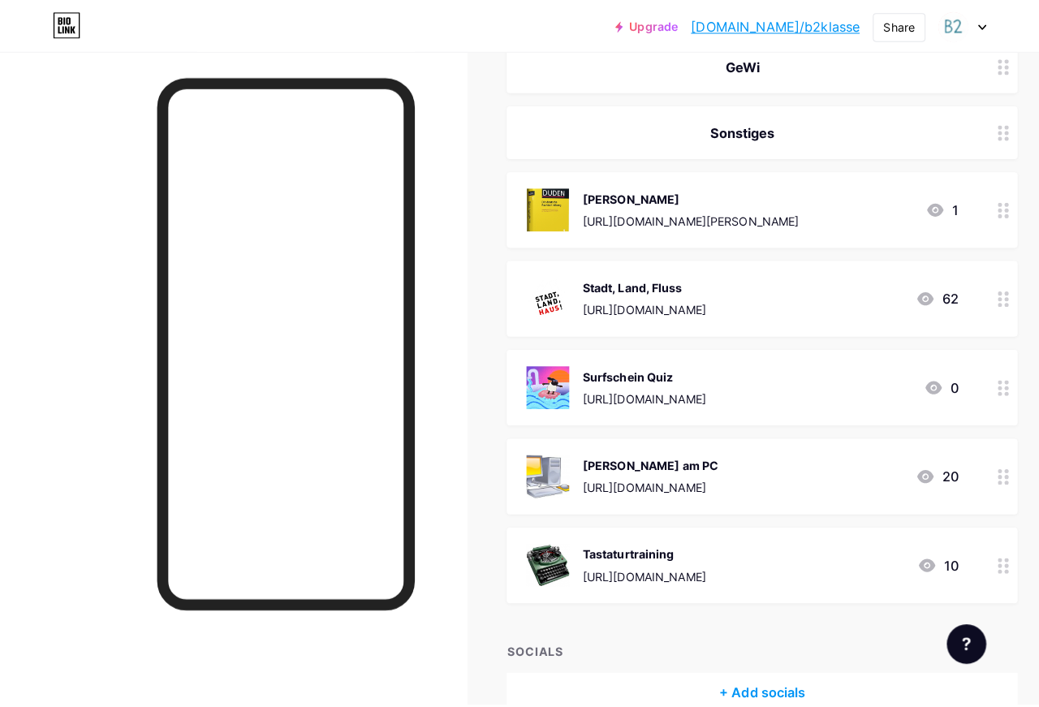
scroll to position [0, 0]
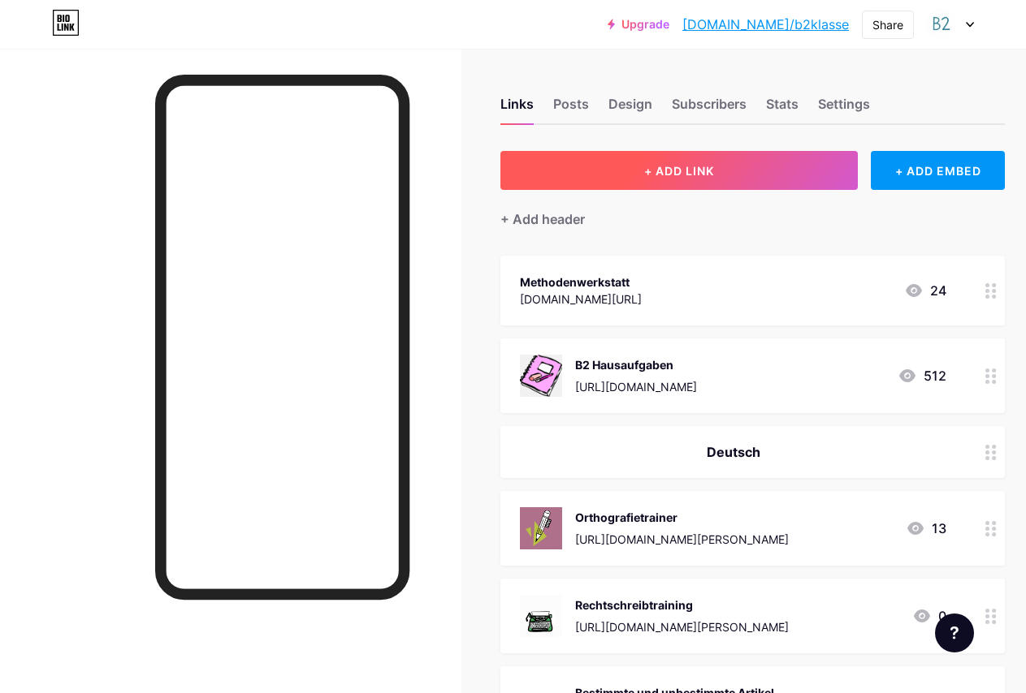
click at [714, 164] on span "+ ADD LINK" at bounding box center [679, 171] width 70 height 14
click at [641, 178] on button "+ ADD LINK" at bounding box center [678, 170] width 357 height 39
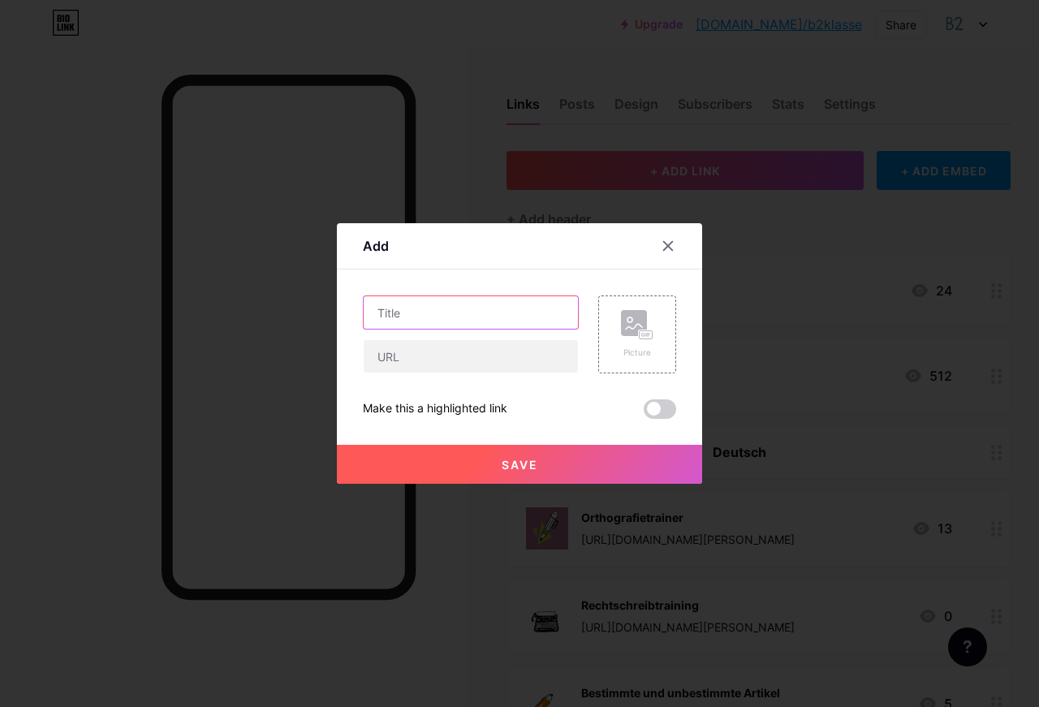
click at [443, 320] on input "text" at bounding box center [471, 312] width 214 height 32
paste input "[URL][DOMAIN_NAME]"
type input "[URL][DOMAIN_NAME]"
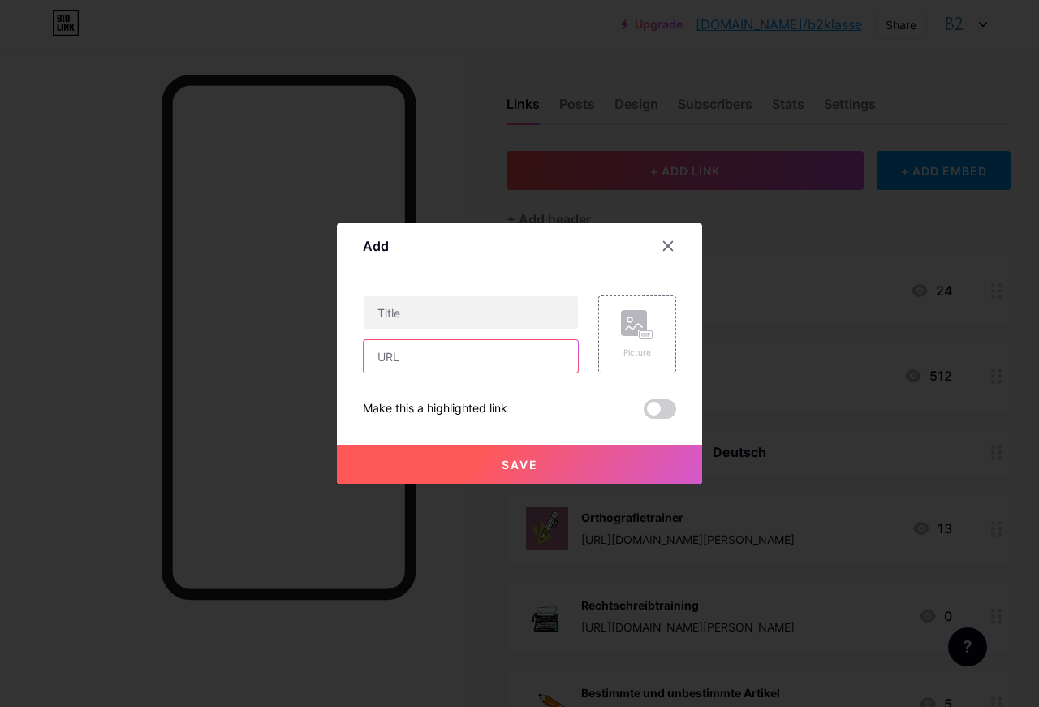
click at [456, 372] on input "text" at bounding box center [471, 356] width 214 height 32
paste input "[URL][DOMAIN_NAME]"
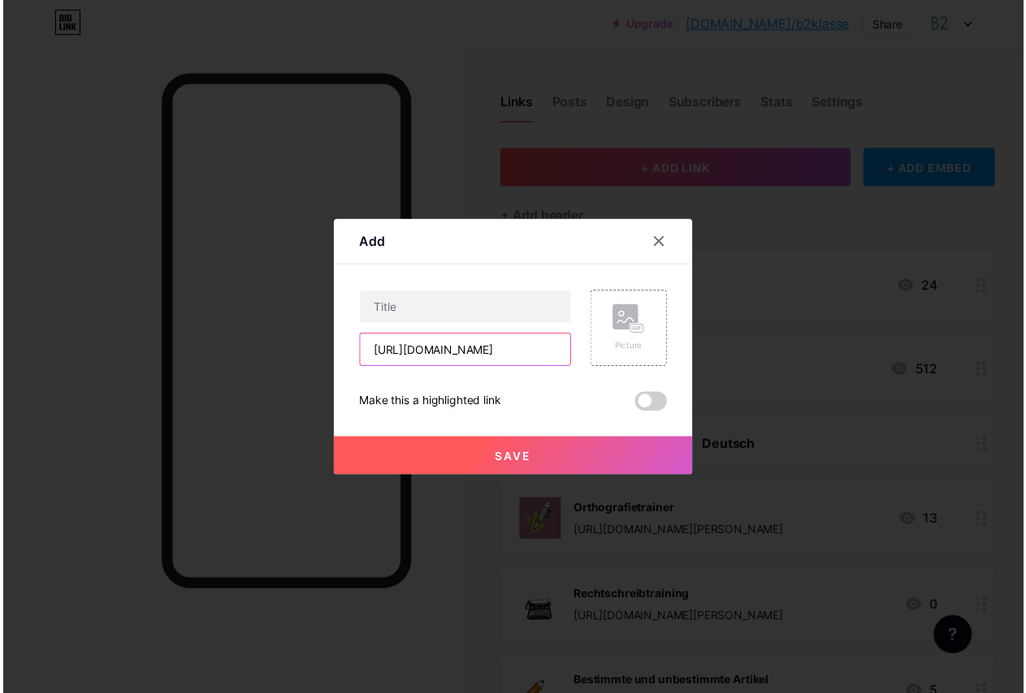
scroll to position [0, 63]
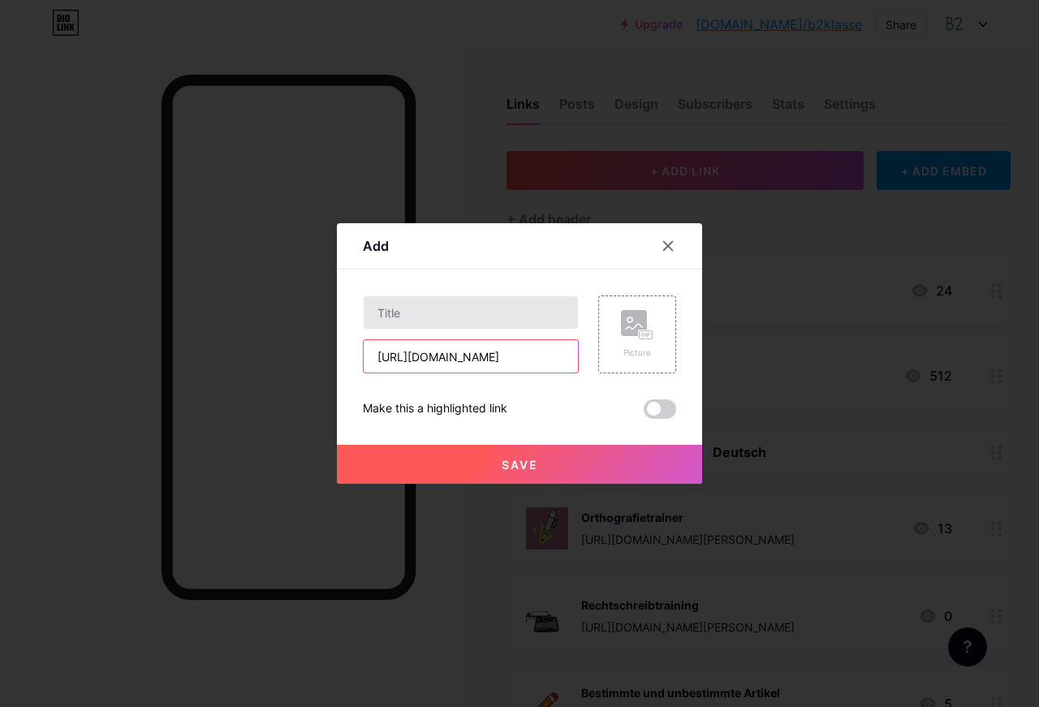
type input "[URL][DOMAIN_NAME]"
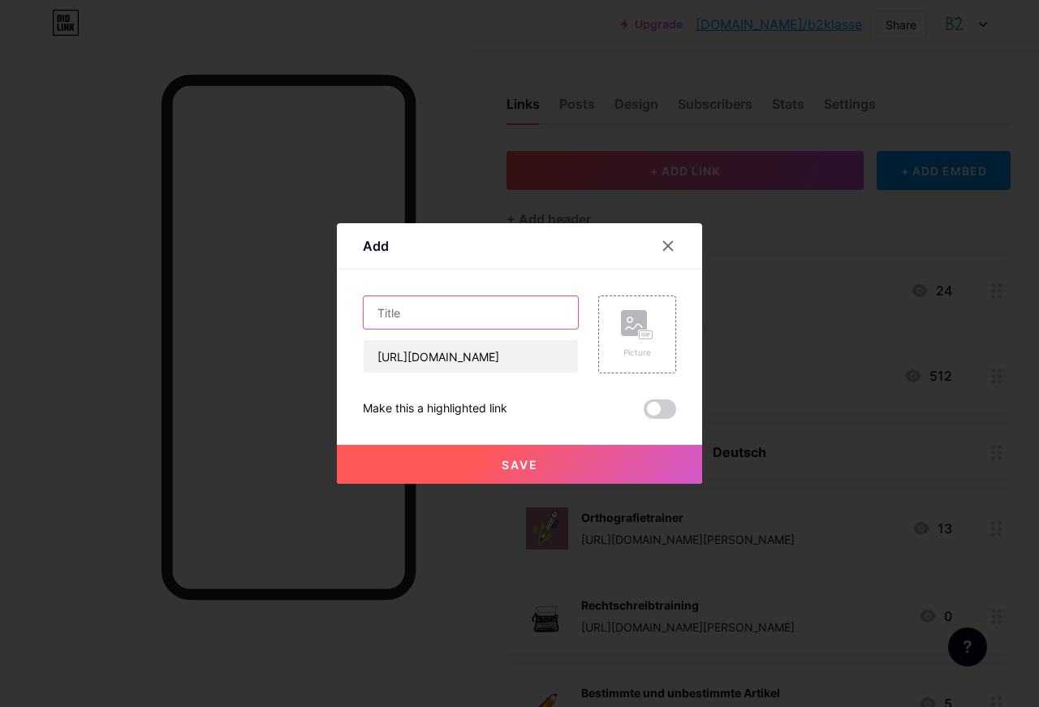
click at [474, 312] on input "text" at bounding box center [471, 312] width 214 height 32
type input "Computer ABC - Lernmodul"
click at [582, 467] on button "Save" at bounding box center [519, 464] width 365 height 39
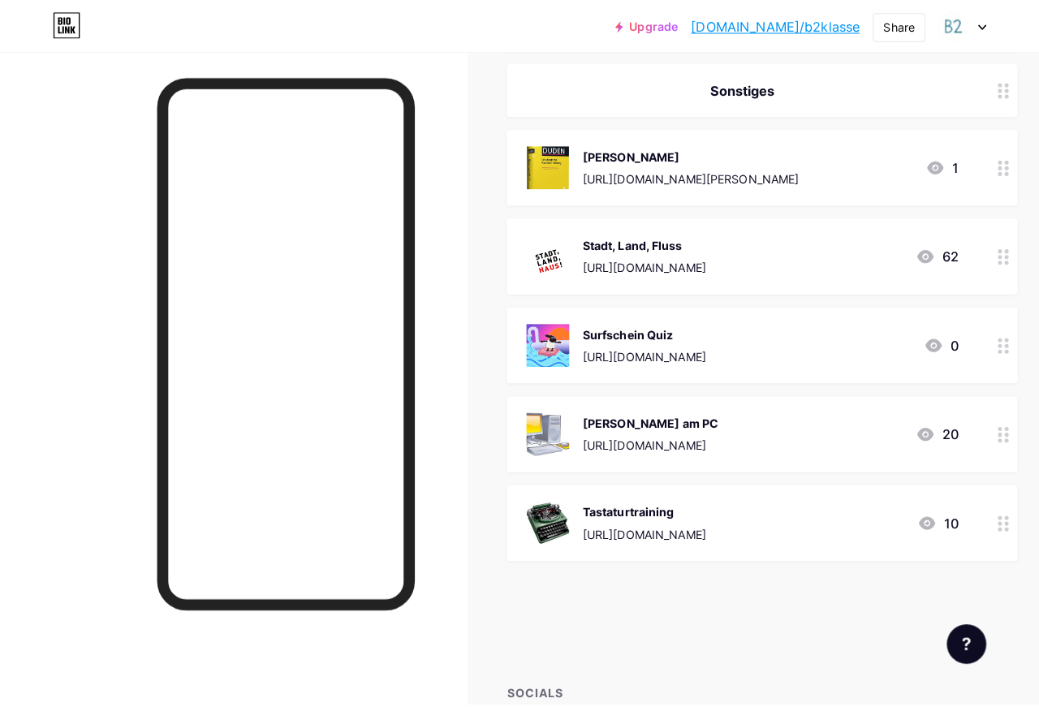
scroll to position [2209, 0]
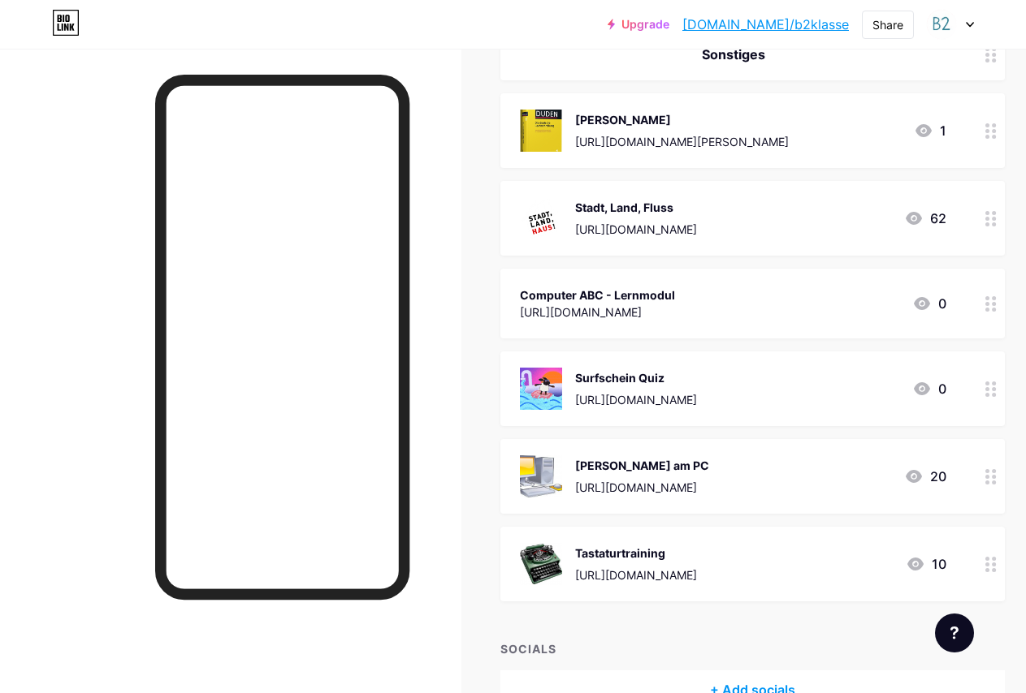
click at [844, 313] on div "Computer ABC - Lernmodul [URL][DOMAIN_NAME] 0" at bounding box center [733, 303] width 426 height 37
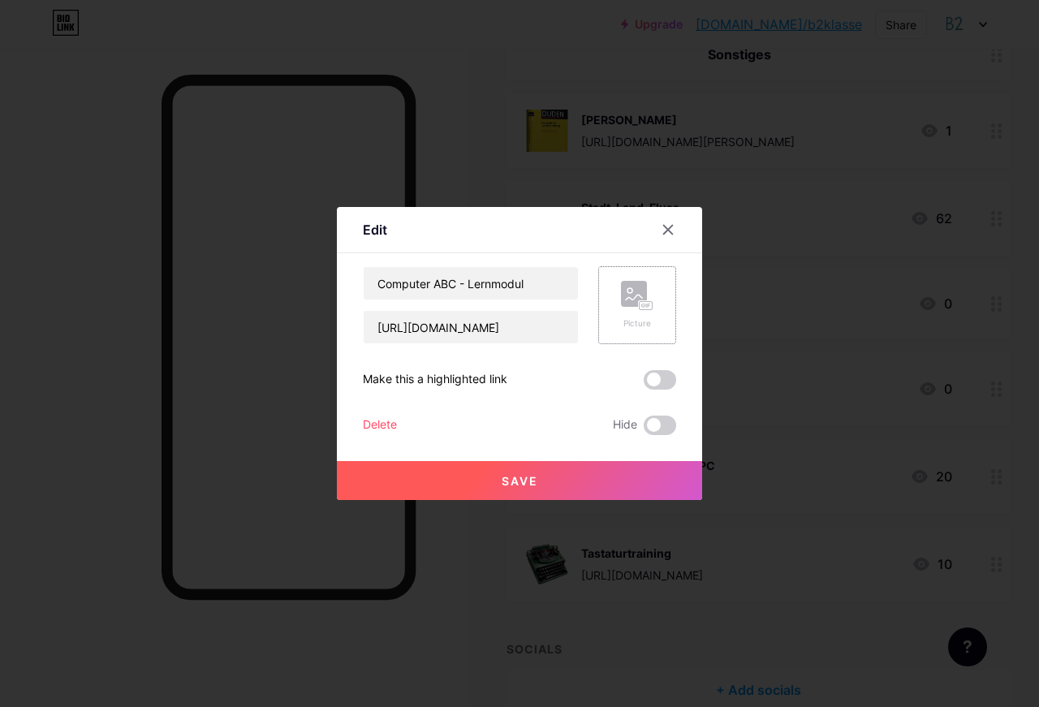
click at [636, 303] on rect at bounding box center [634, 294] width 26 height 26
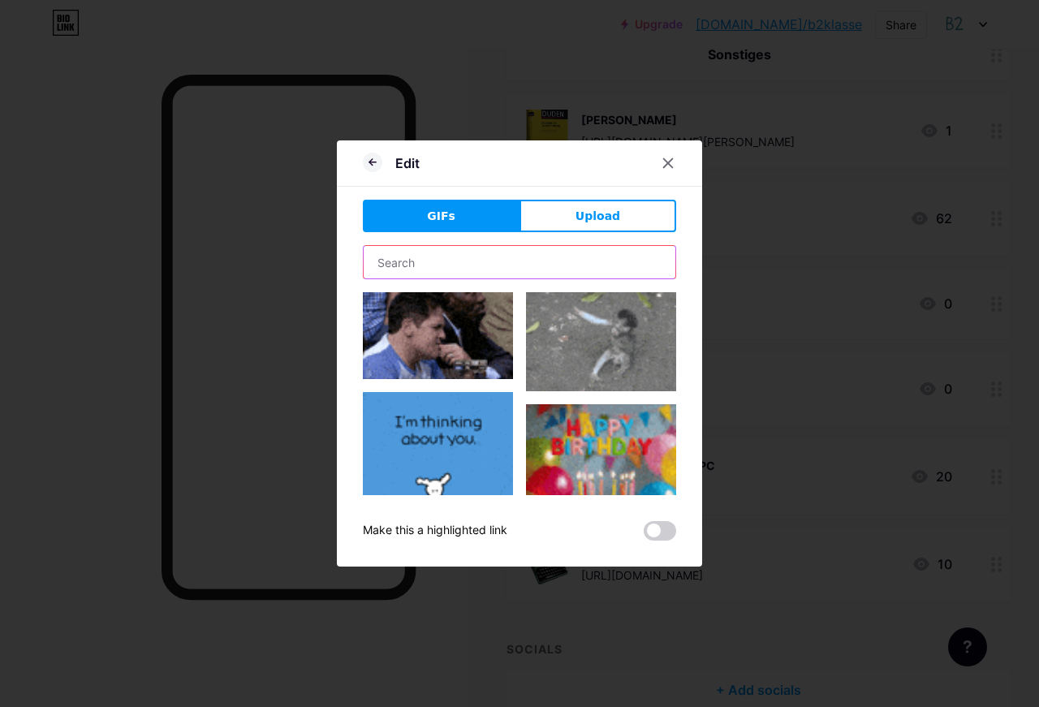
click at [437, 252] on input "text" at bounding box center [520, 262] width 312 height 32
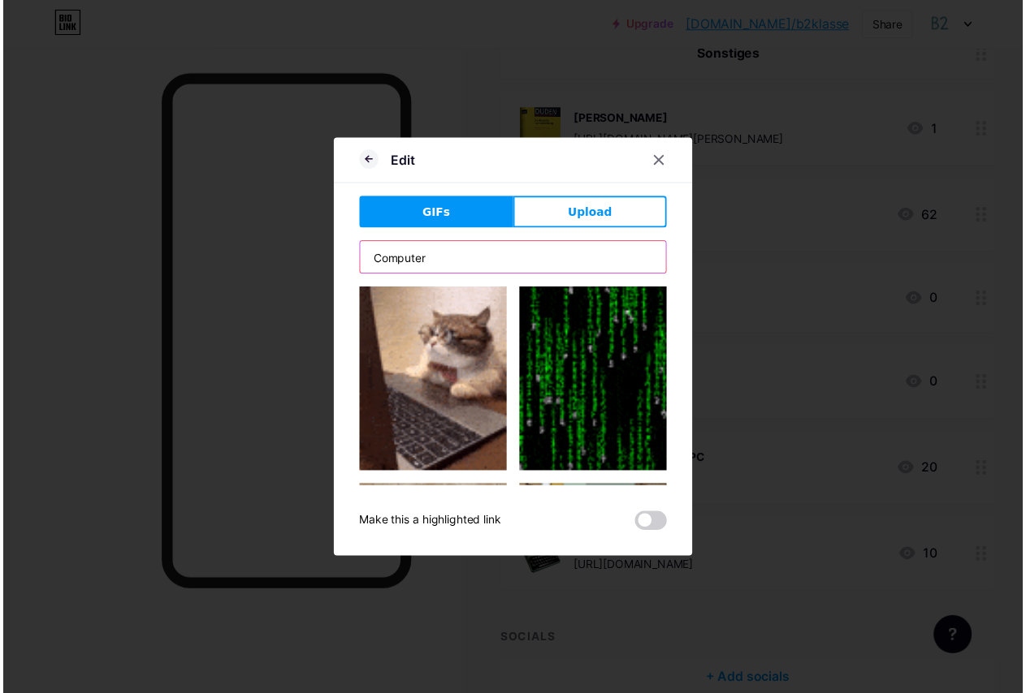
scroll to position [205, 0]
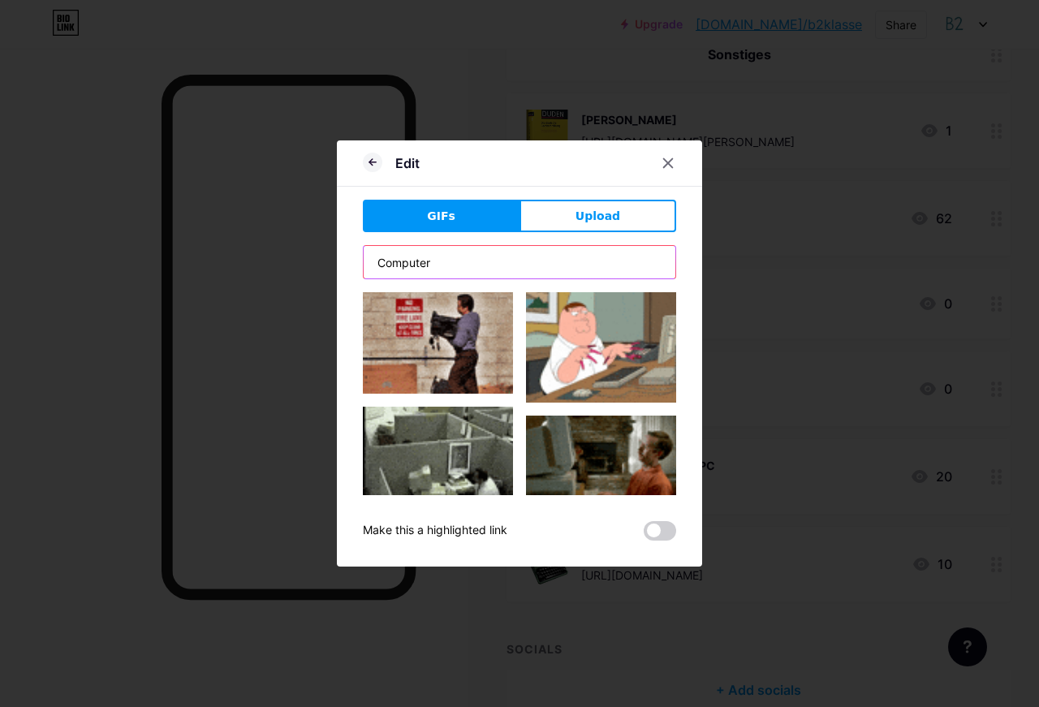
type input "Computer"
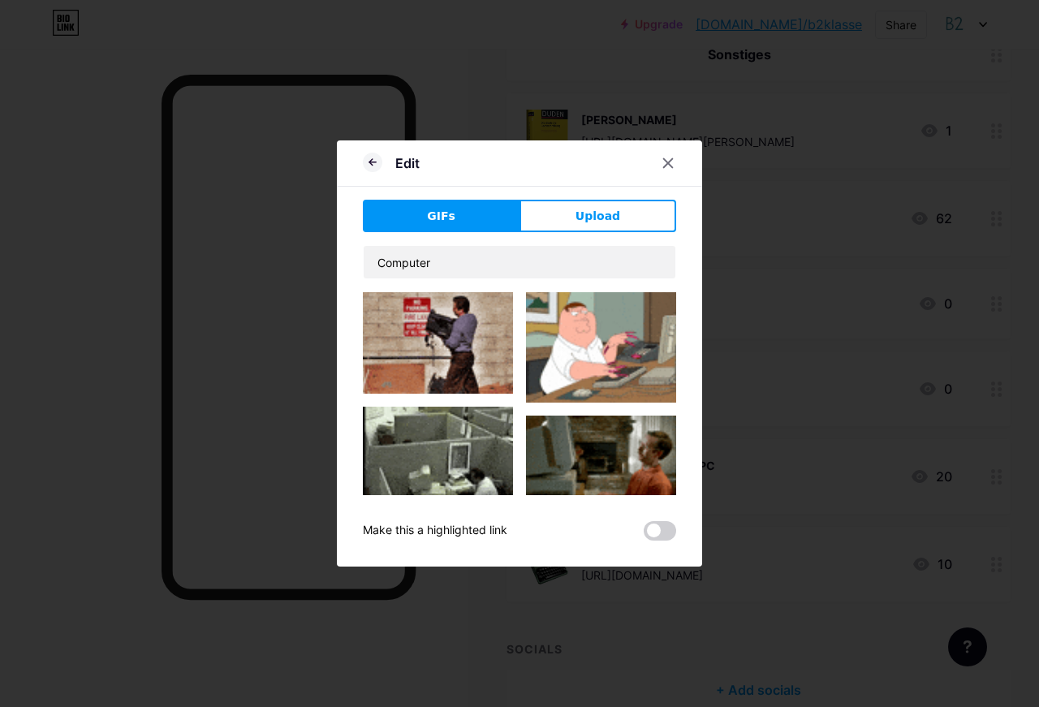
click at [606, 340] on img at bounding box center [601, 345] width 150 height 114
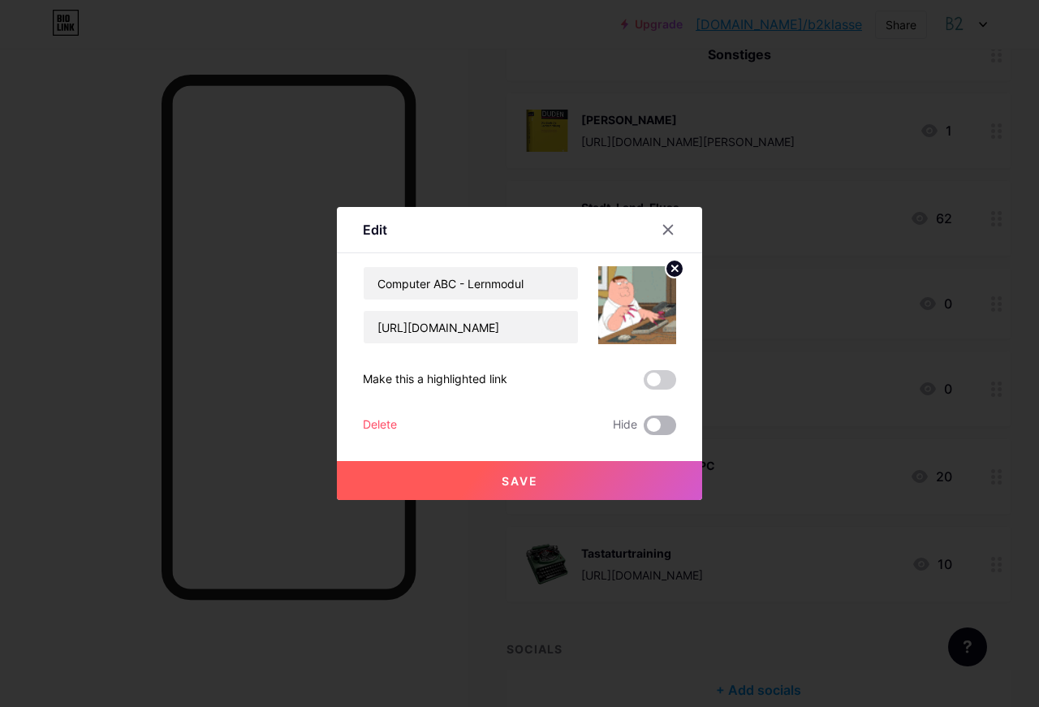
click at [668, 428] on span at bounding box center [660, 425] width 32 height 19
click at [644, 430] on input "checkbox" at bounding box center [644, 430] width 0 height 0
click at [639, 473] on button "Save" at bounding box center [519, 480] width 365 height 39
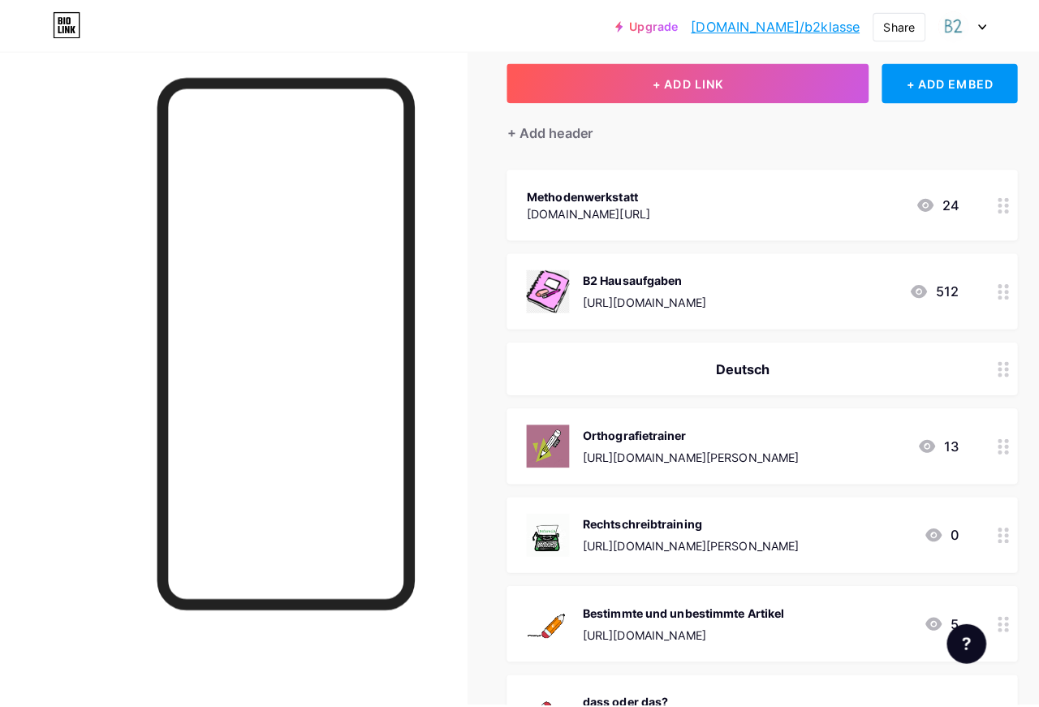
scroll to position [0, 0]
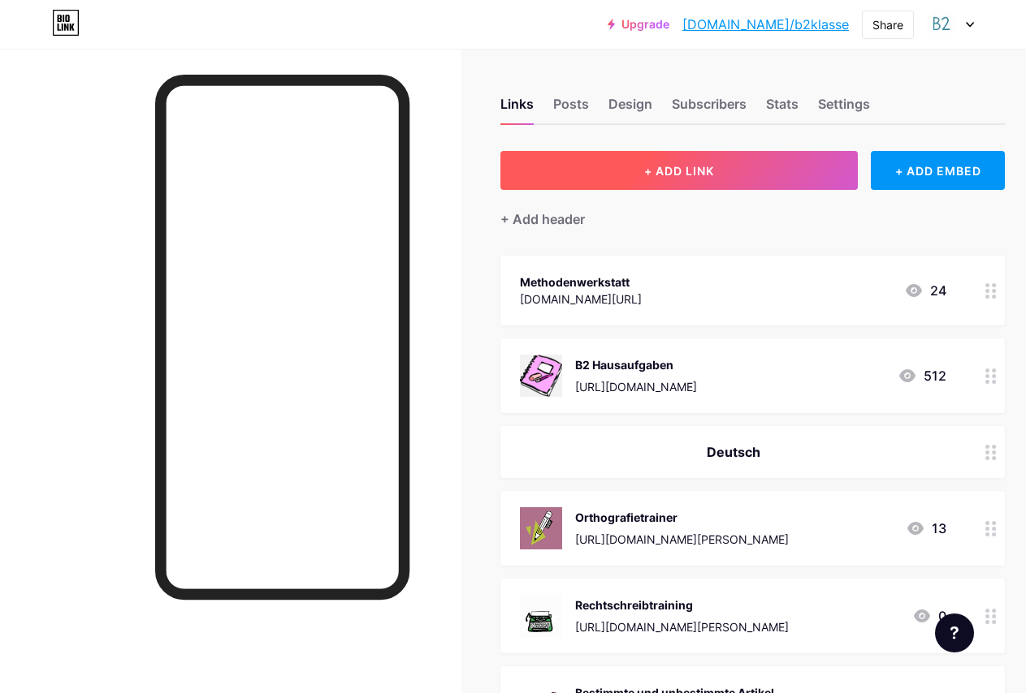
click at [666, 170] on span "+ ADD LINK" at bounding box center [679, 171] width 70 height 14
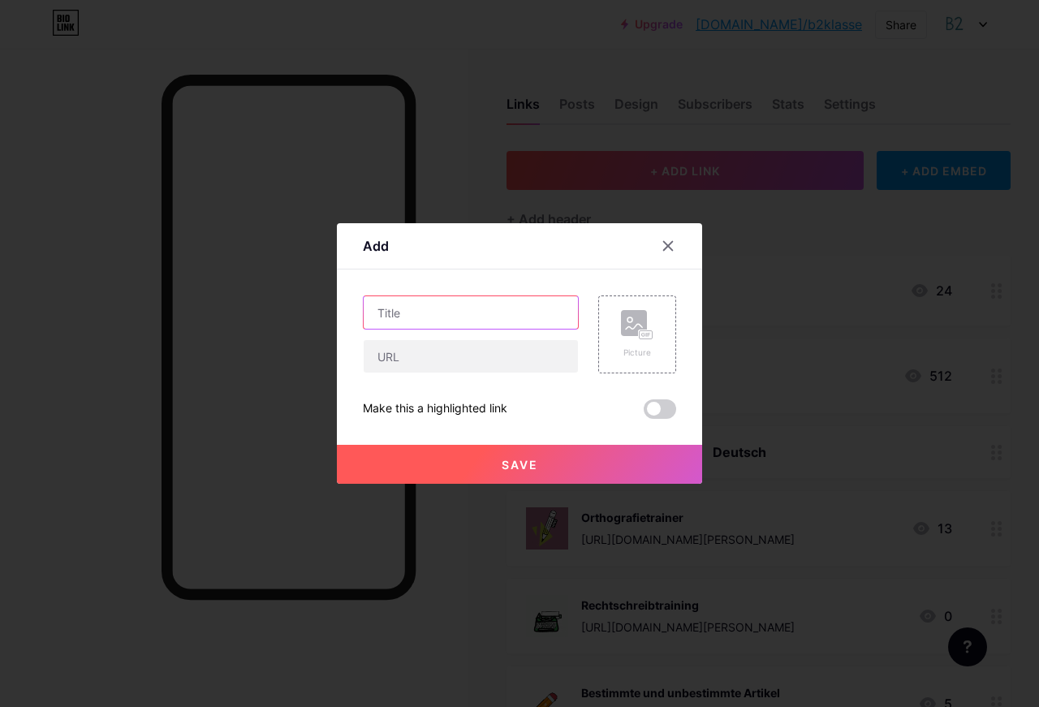
click at [449, 314] on input "text" at bounding box center [471, 312] width 214 height 32
type input "Computer ABC - Quiz"
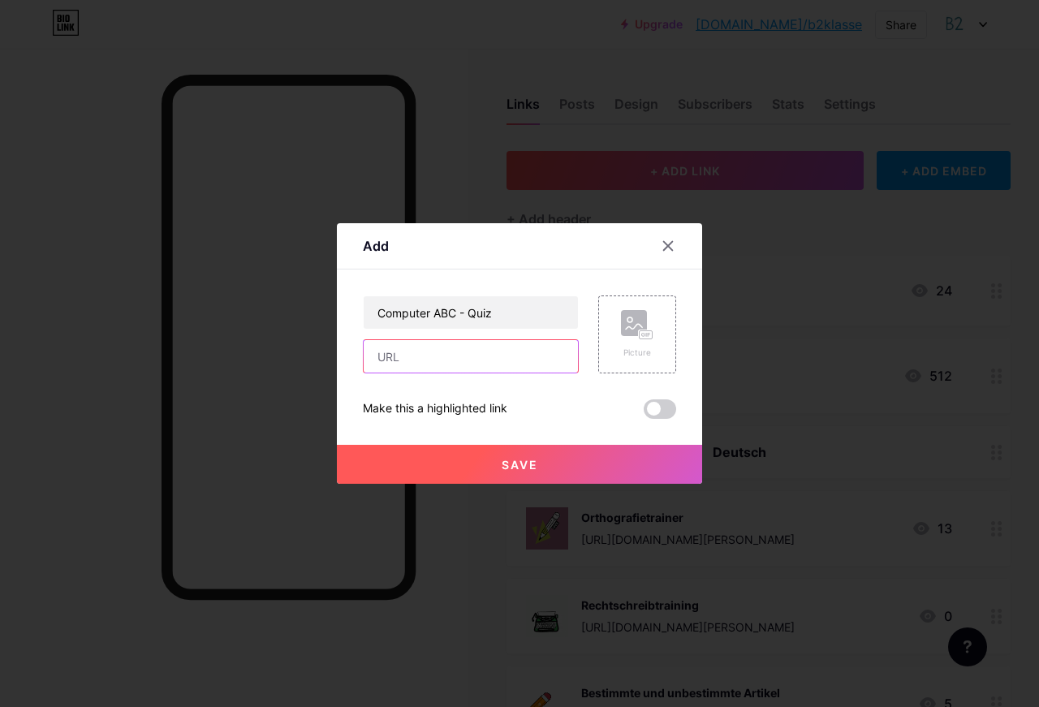
click at [451, 343] on input "text" at bounding box center [471, 356] width 214 height 32
paste input "[URL][DOMAIN_NAME][DOMAIN_NAME]"
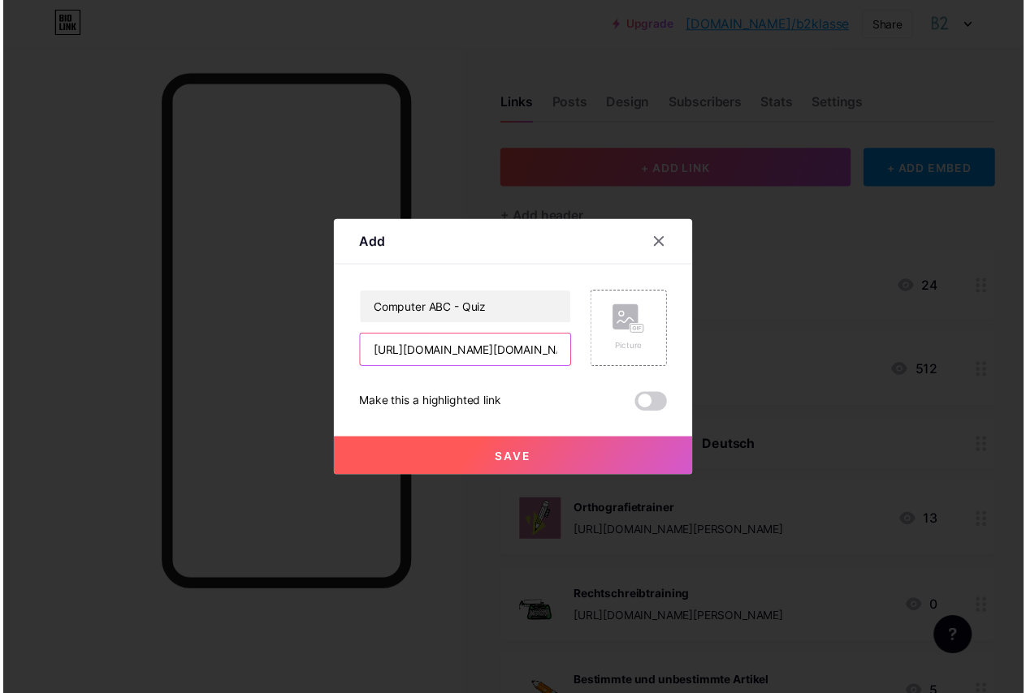
scroll to position [0, 569]
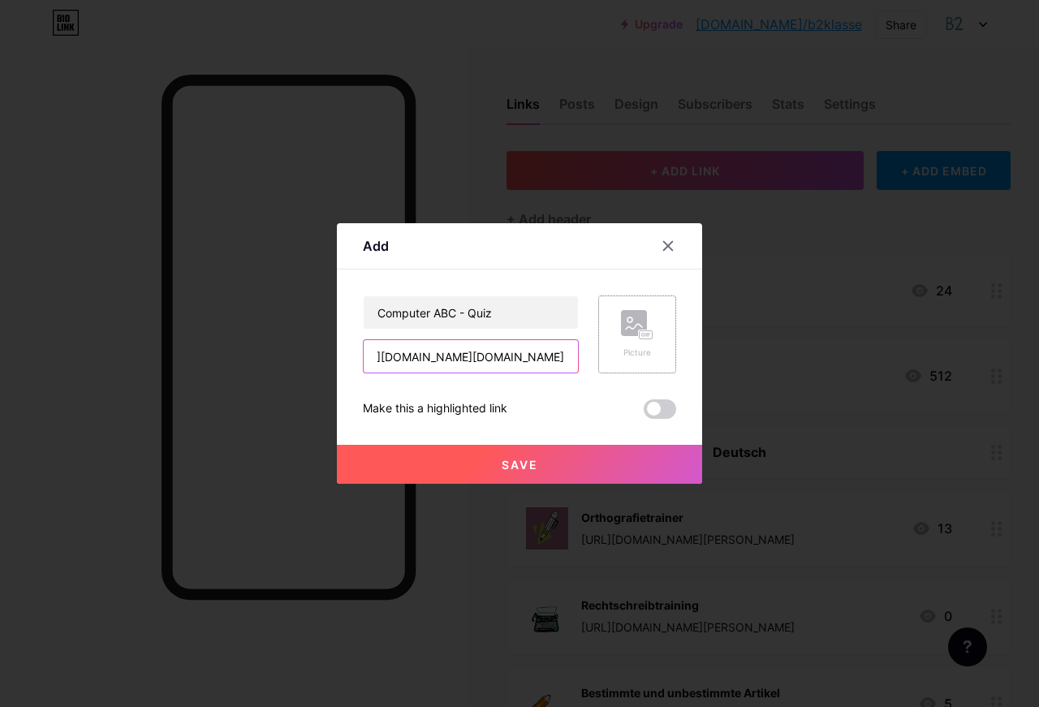
type input "[URL][DOMAIN_NAME][DOMAIN_NAME]"
click at [647, 349] on div "Picture" at bounding box center [637, 353] width 32 height 12
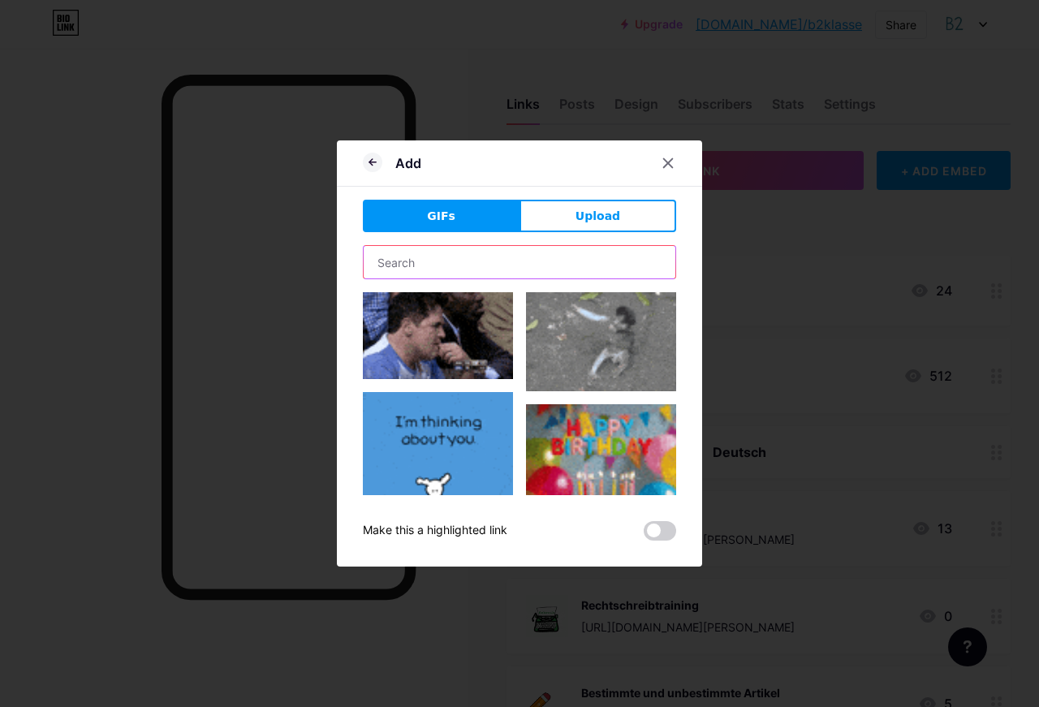
click at [452, 263] on input "text" at bounding box center [520, 262] width 312 height 32
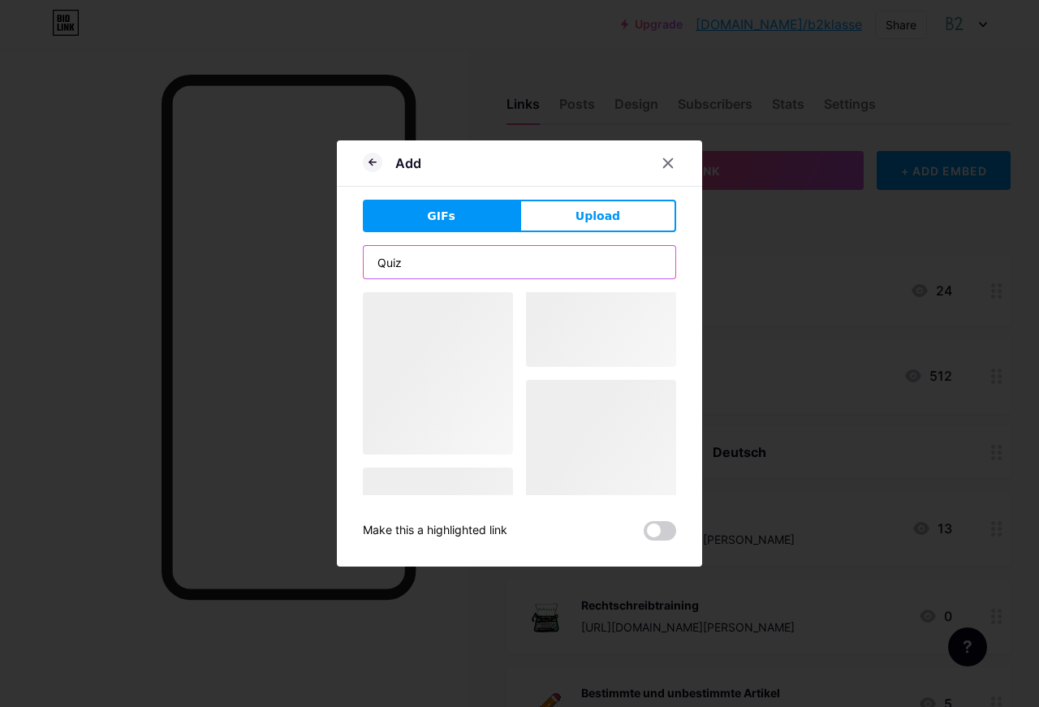
type input "Quiz"
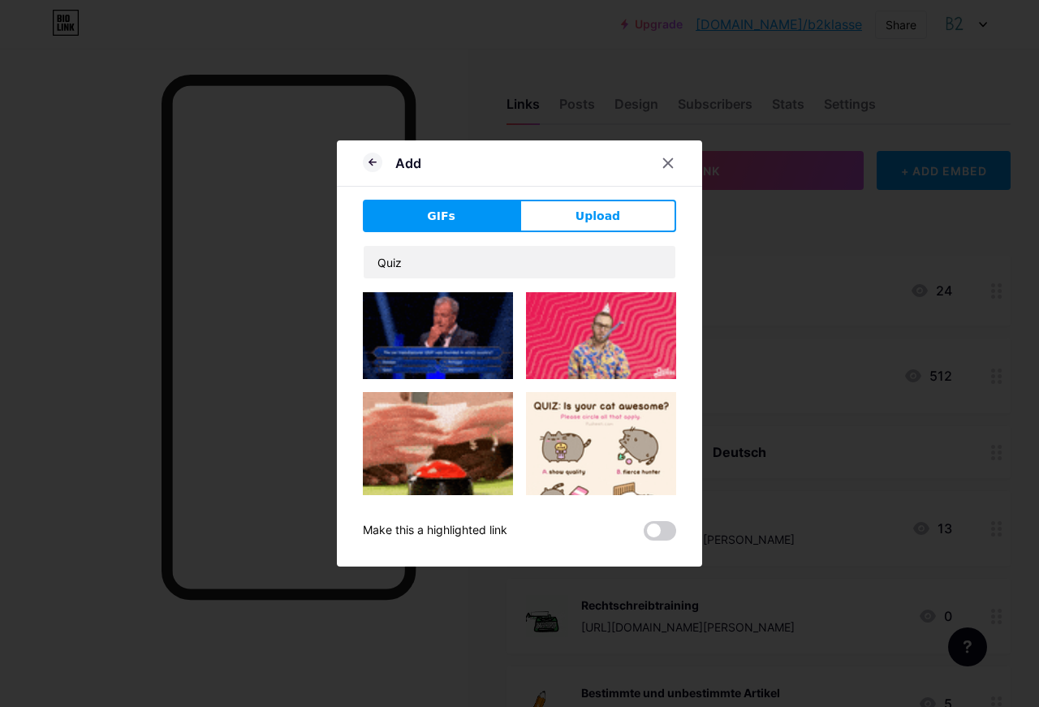
click at [471, 319] on img at bounding box center [438, 335] width 150 height 87
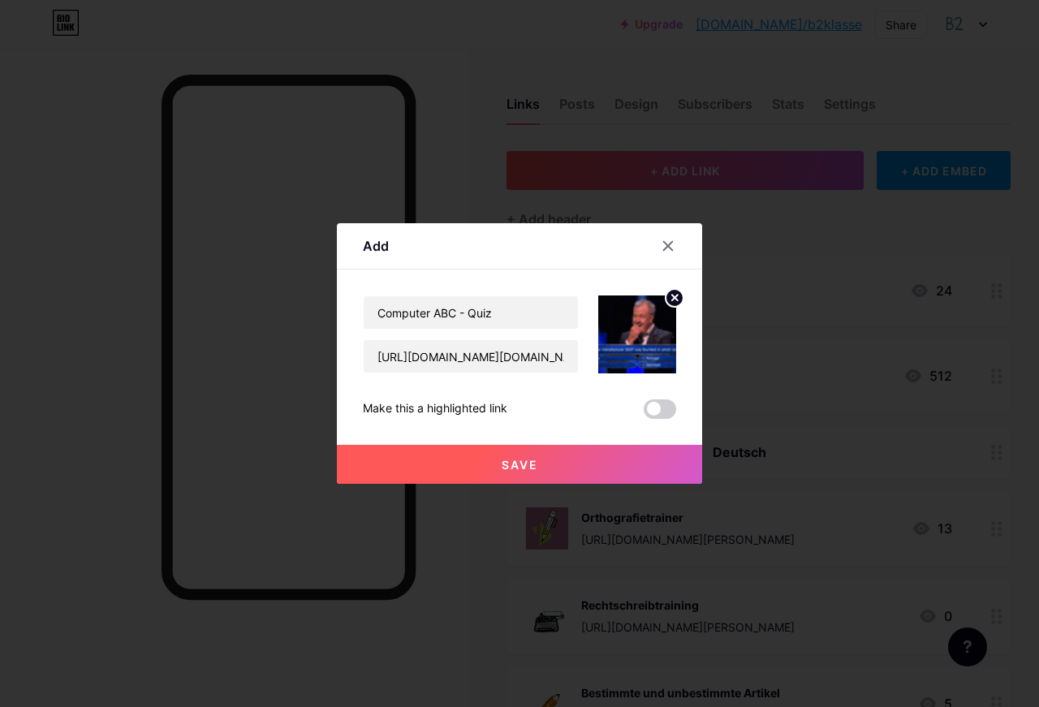
click at [589, 456] on button "Save" at bounding box center [519, 464] width 365 height 39
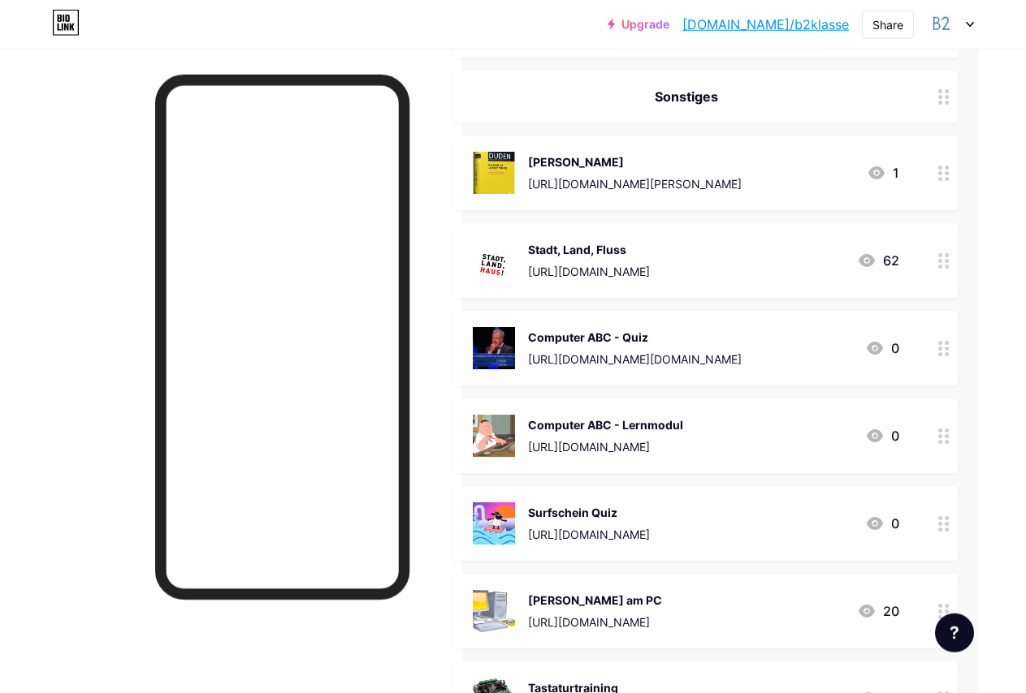
scroll to position [2059, 54]
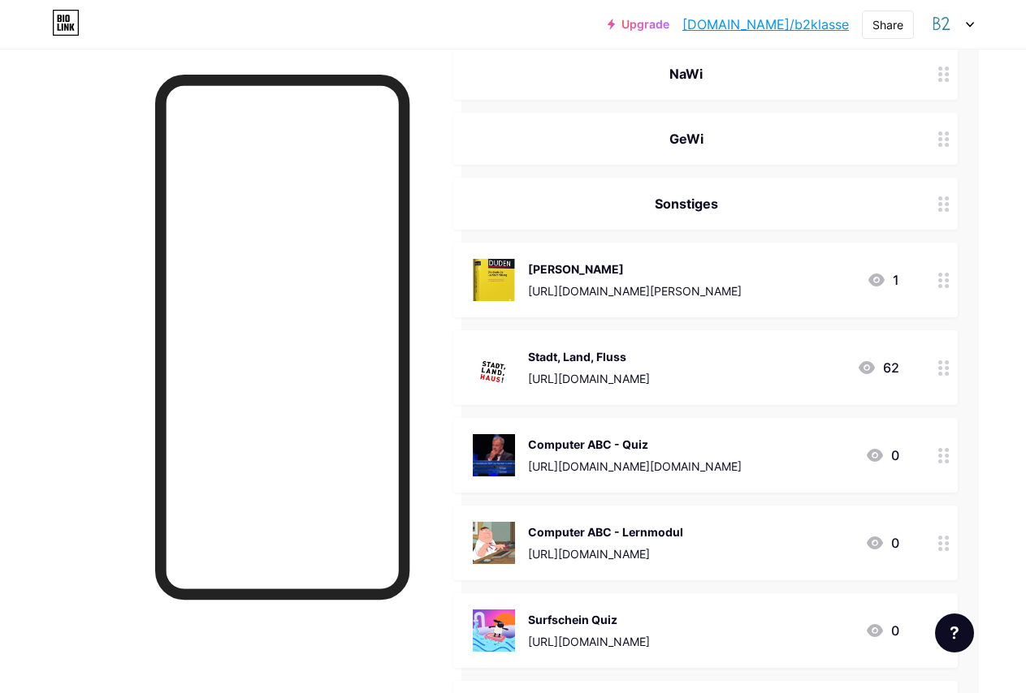
click at [943, 277] on icon at bounding box center [943, 280] width 11 height 15
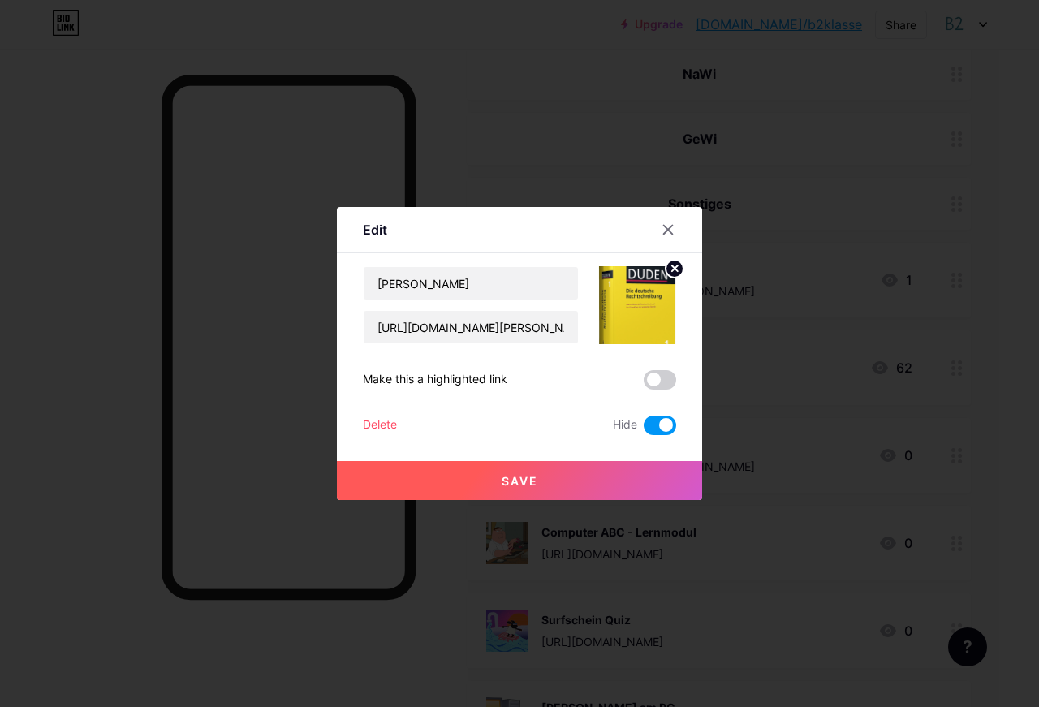
click at [585, 481] on button "Save" at bounding box center [519, 480] width 365 height 39
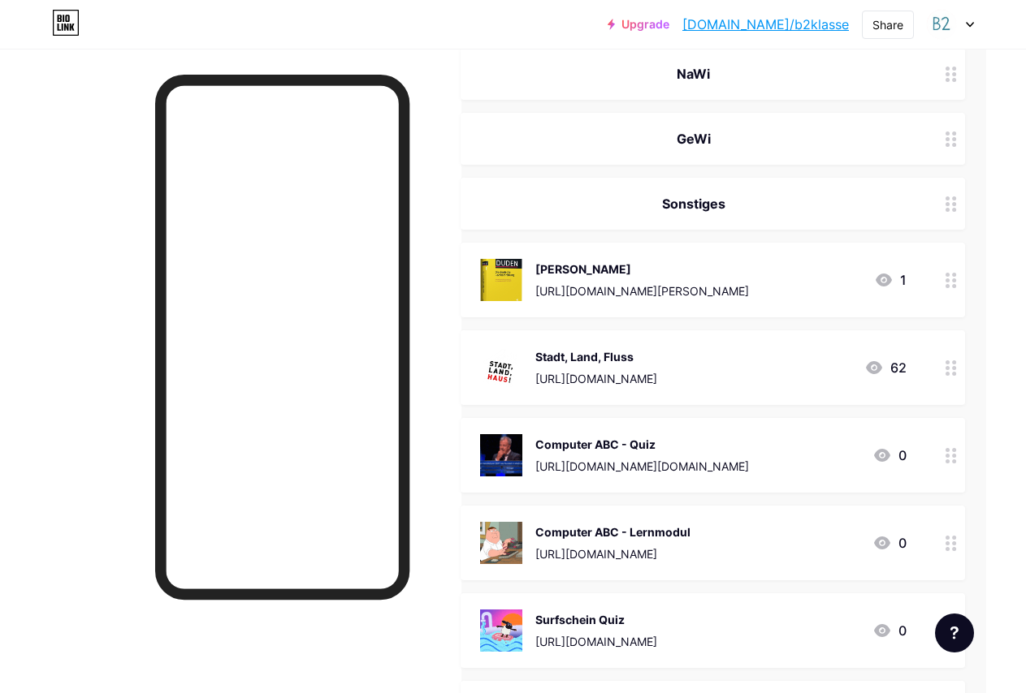
click at [948, 453] on div at bounding box center [951, 455] width 28 height 75
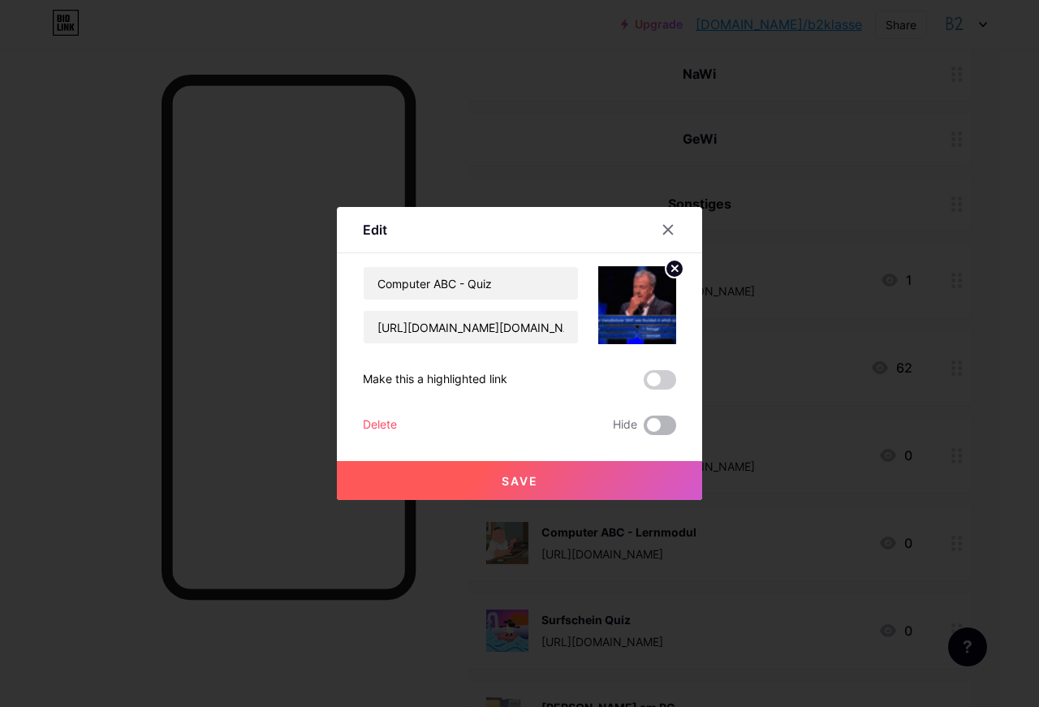
click at [667, 419] on span at bounding box center [660, 425] width 32 height 19
click at [644, 430] on input "checkbox" at bounding box center [644, 430] width 0 height 0
click at [633, 482] on button "Save" at bounding box center [519, 480] width 365 height 39
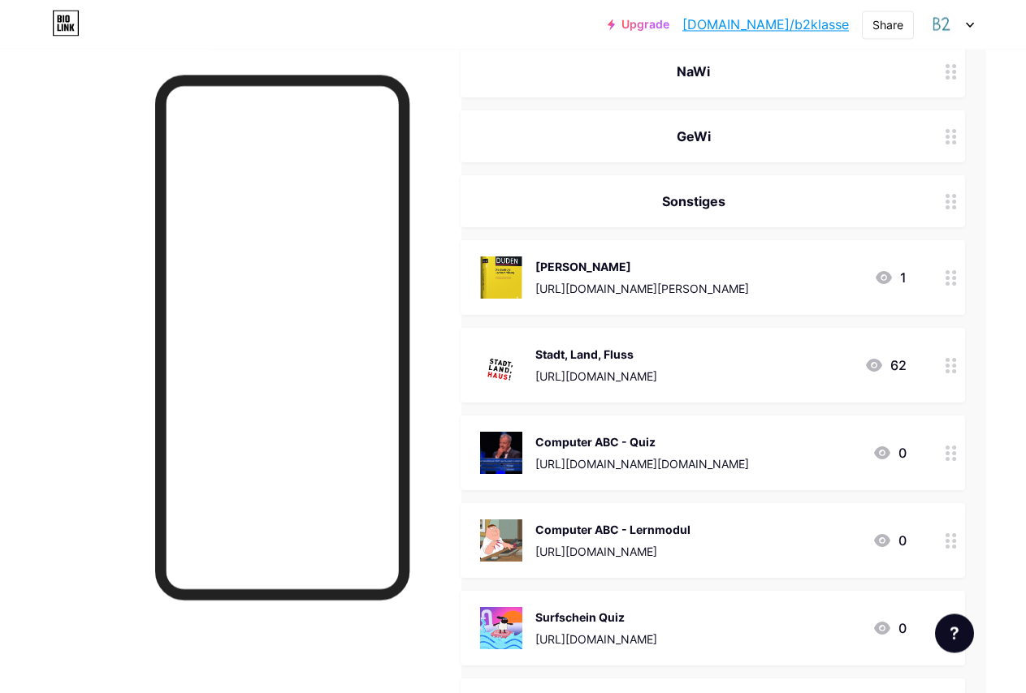
scroll to position [2398, 40]
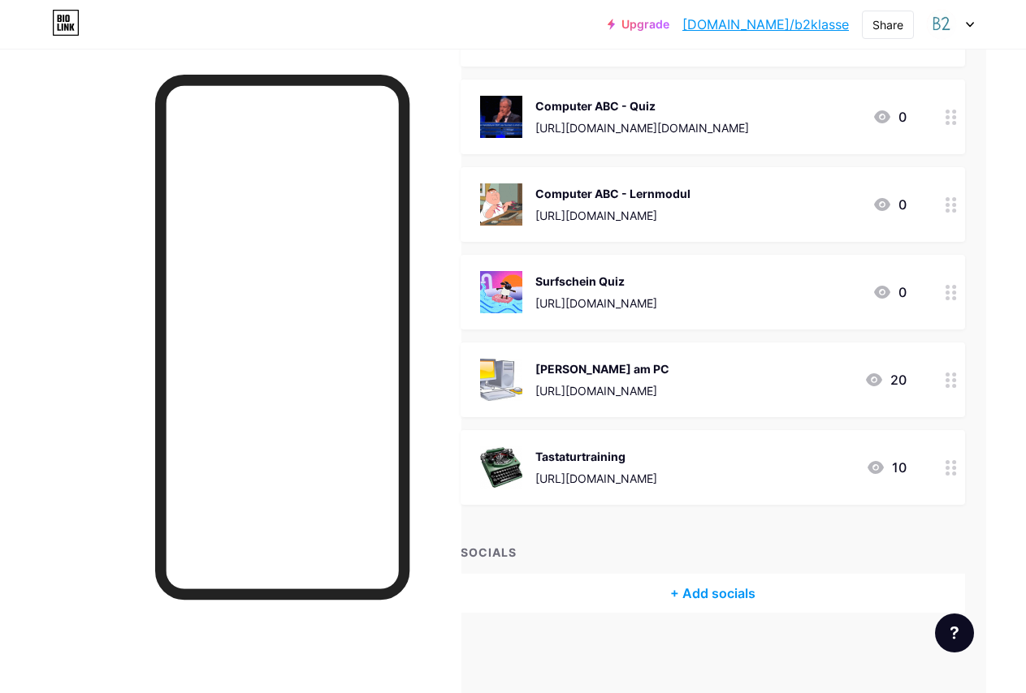
click at [949, 466] on circle at bounding box center [947, 468] width 4 height 4
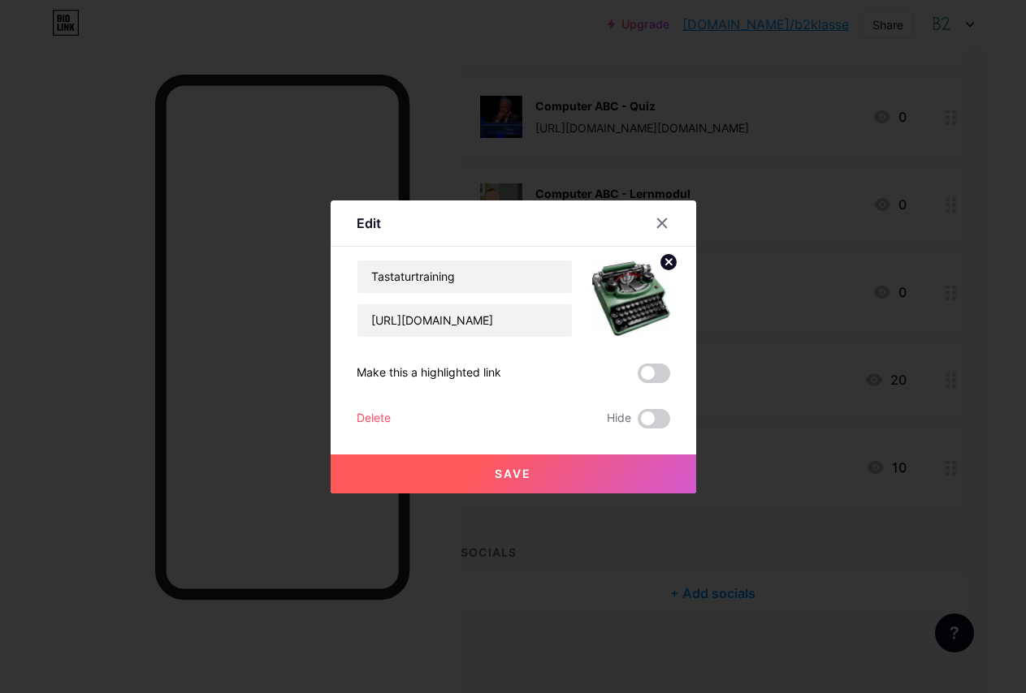
scroll to position [2384, 40]
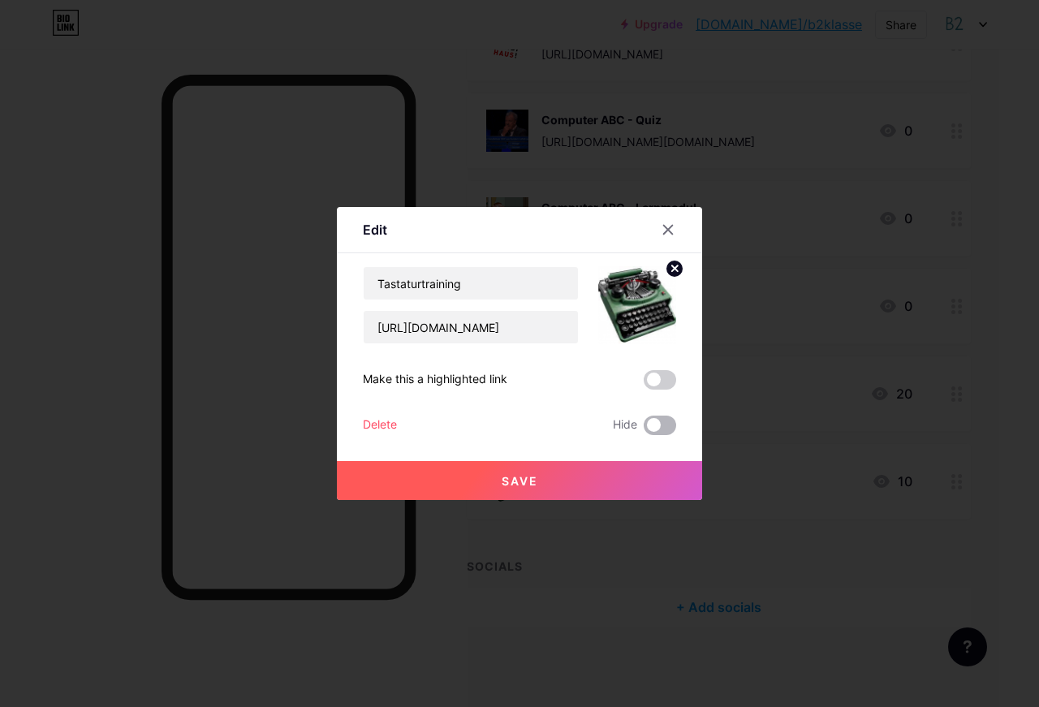
click at [663, 422] on span at bounding box center [660, 425] width 32 height 19
click at [644, 430] on input "checkbox" at bounding box center [644, 430] width 0 height 0
click at [633, 478] on button "Save" at bounding box center [519, 480] width 365 height 39
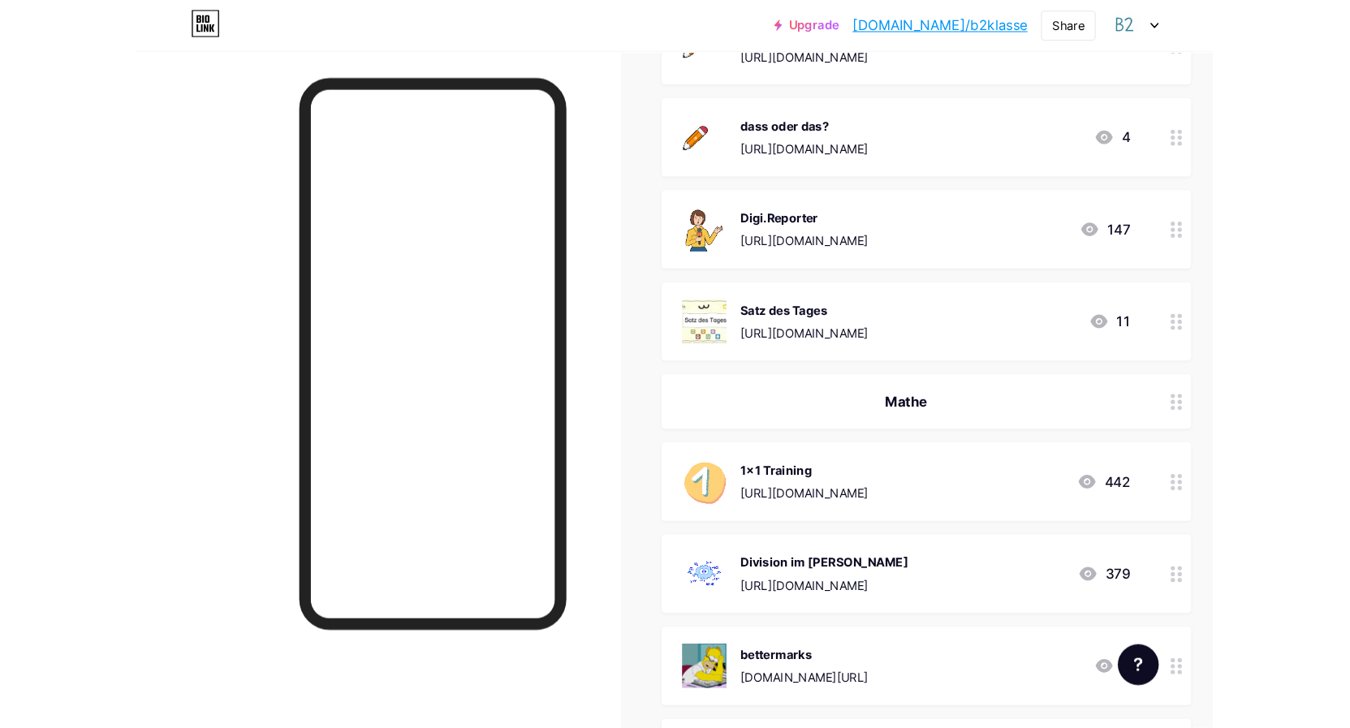
scroll to position [745, 0]
